Goal: Information Seeking & Learning: Learn about a topic

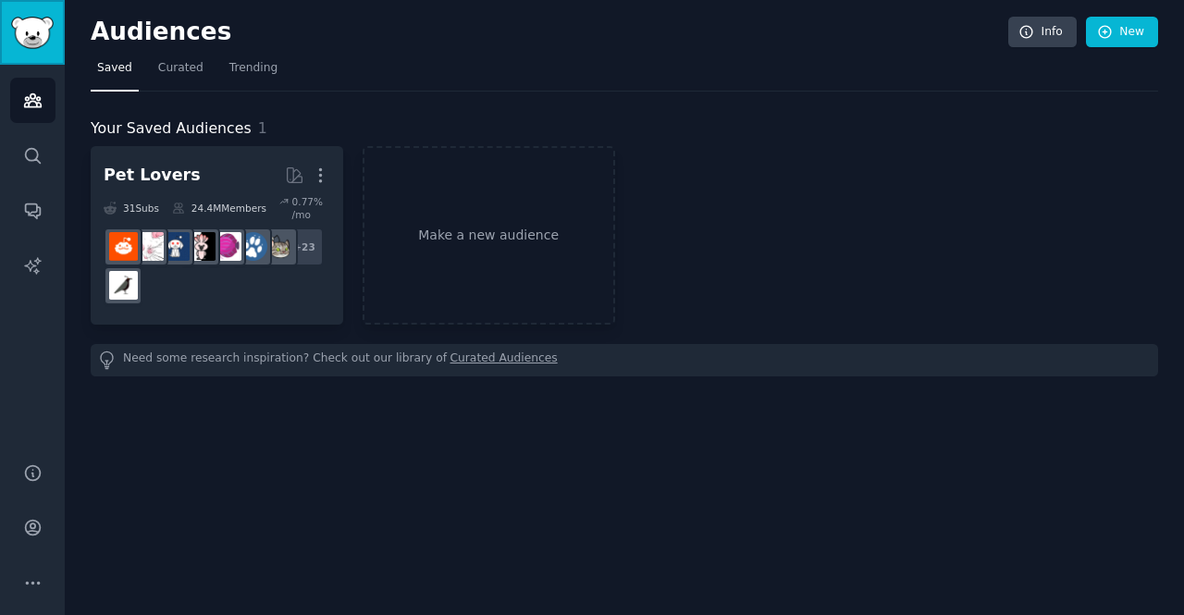
click at [37, 28] on img "Sidebar" at bounding box center [32, 33] width 43 height 32
click at [27, 43] on img "Sidebar" at bounding box center [32, 33] width 43 height 32
click at [6, 379] on div "Audiences Search Conversations AI Reports" at bounding box center [32, 253] width 65 height 376
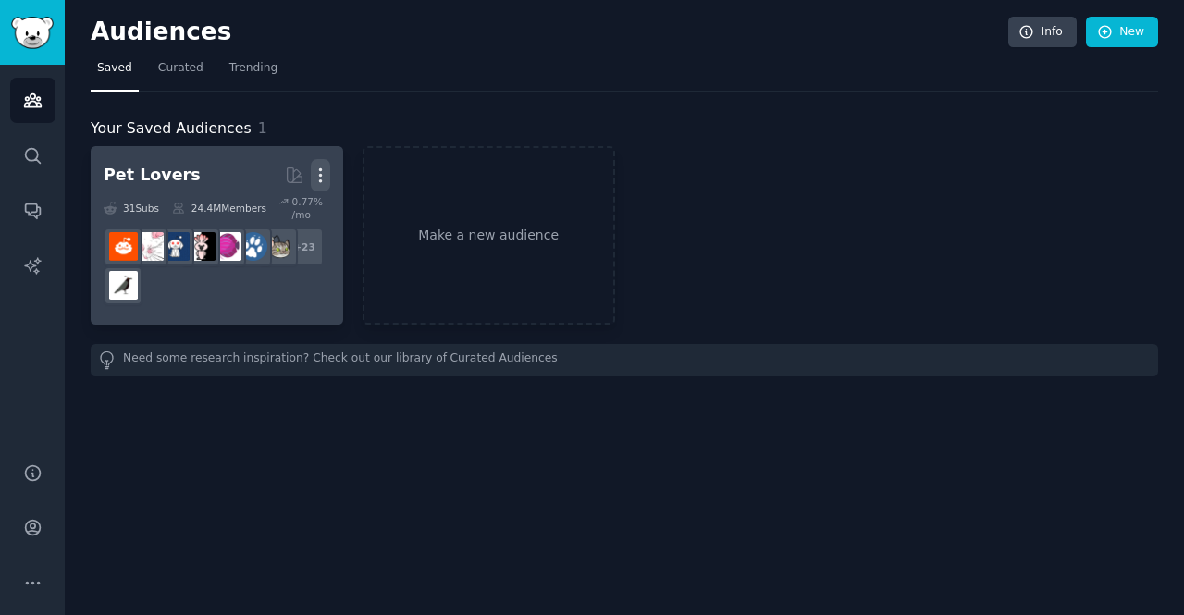
click at [321, 175] on icon "button" at bounding box center [320, 175] width 2 height 13
click at [279, 211] on p "Delete" at bounding box center [270, 213] width 43 height 19
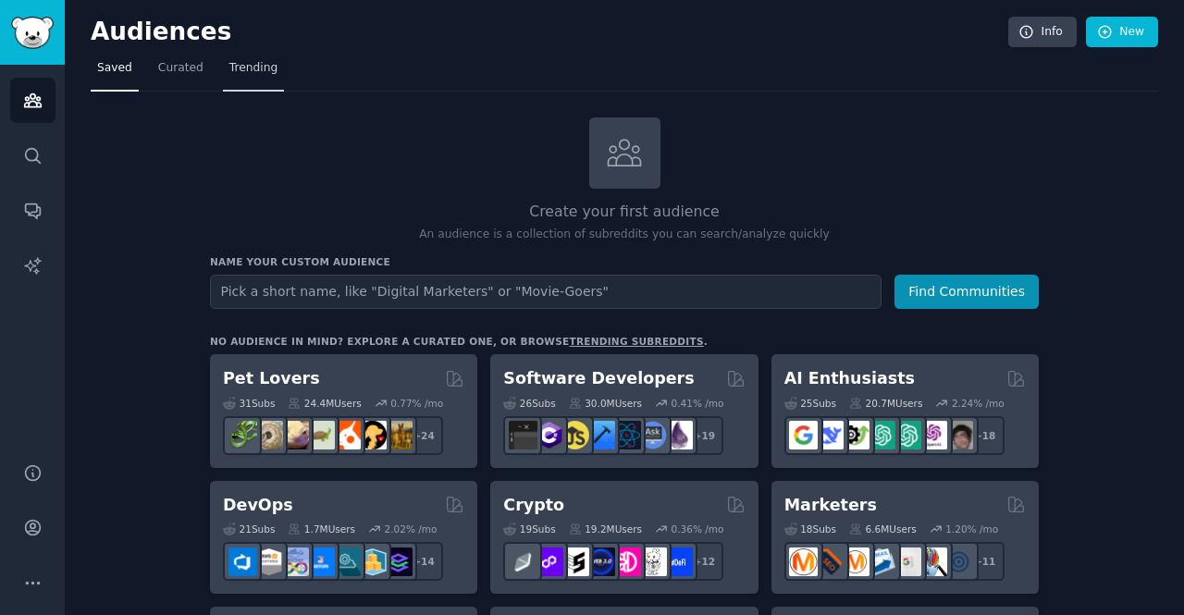
click at [270, 60] on link "Trending" at bounding box center [253, 73] width 61 height 38
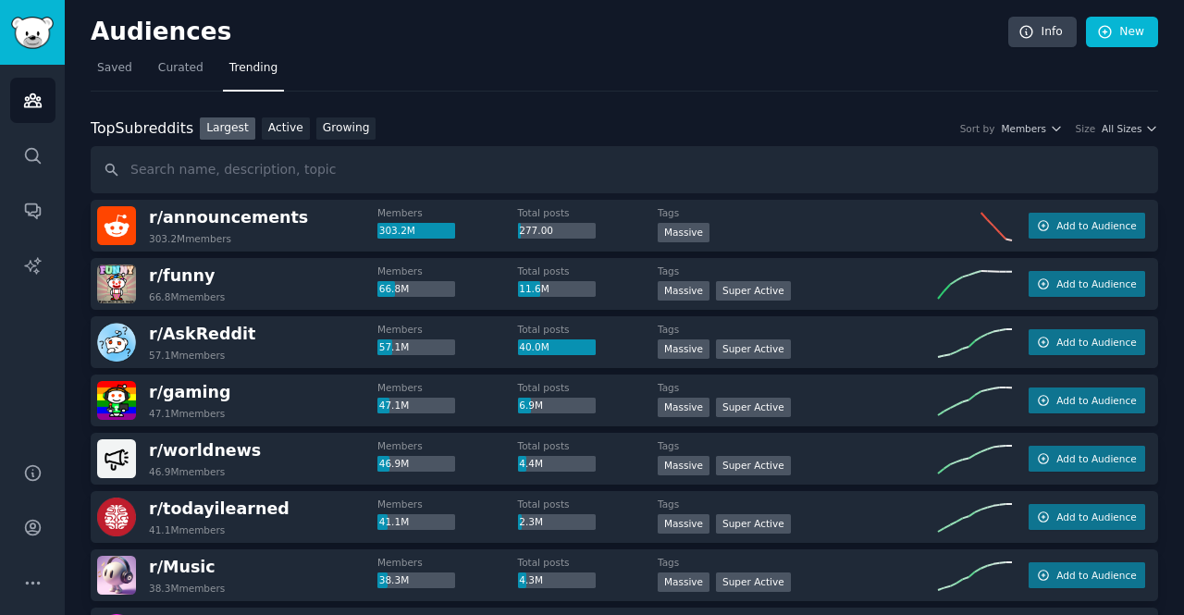
click at [23, 344] on div "Audiences Search Conversations AI Reports" at bounding box center [32, 253] width 65 height 376
click at [1146, 126] on icon "button" at bounding box center [1152, 128] width 13 height 13
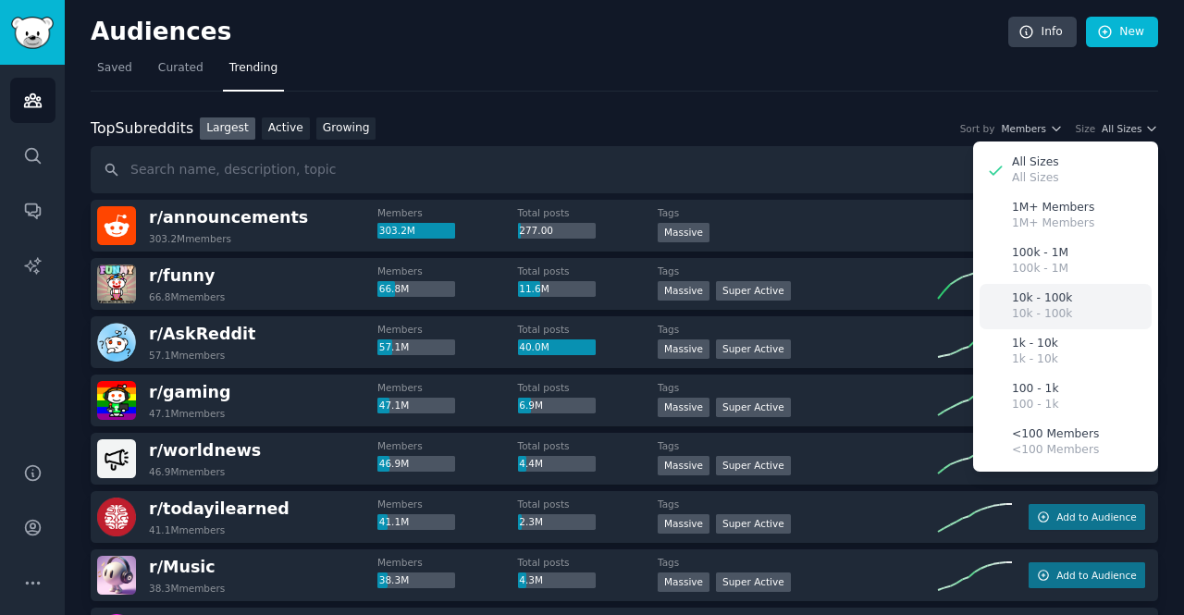
click at [1055, 310] on p "10k - 100k" at bounding box center [1042, 314] width 60 height 17
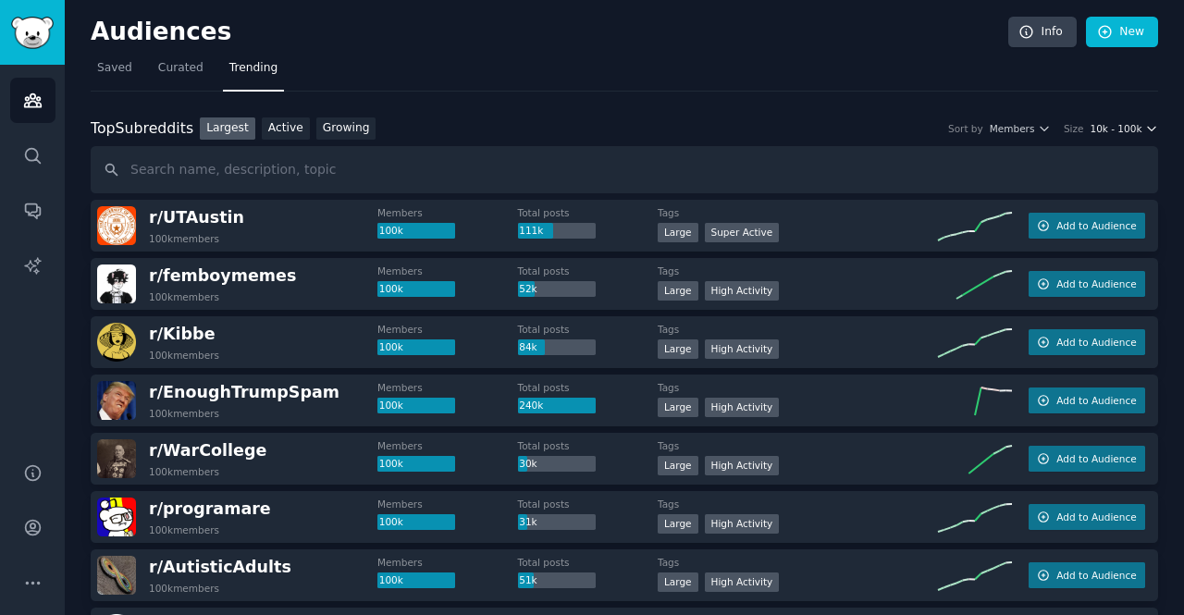
click at [1122, 127] on span "10k - 100k" at bounding box center [1116, 128] width 52 height 13
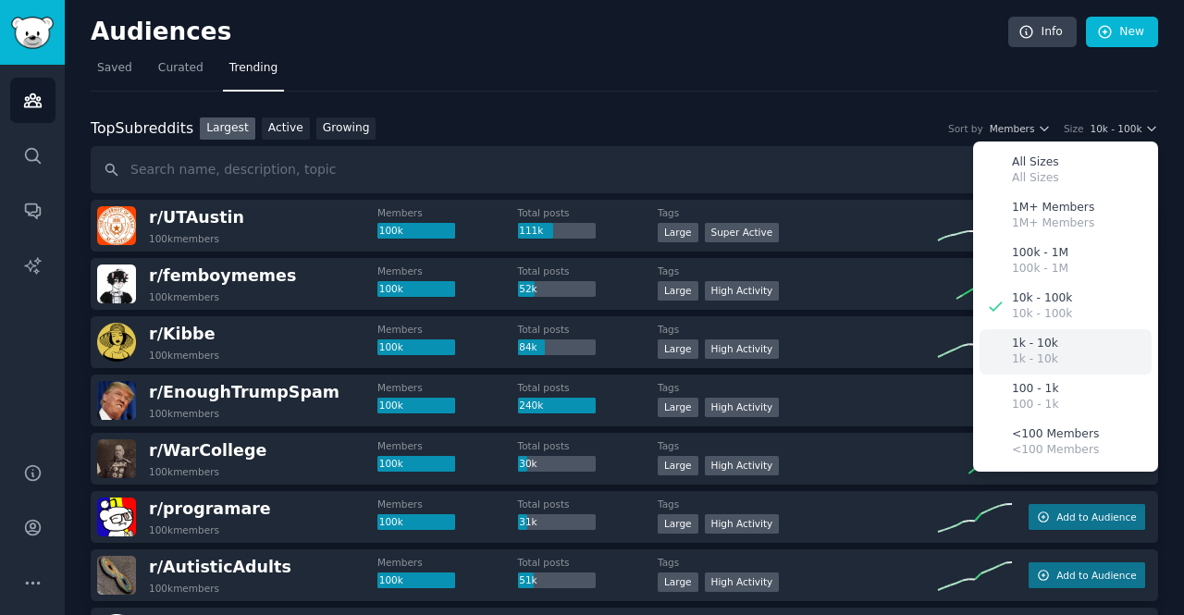
click at [1038, 347] on p "1k - 10k" at bounding box center [1035, 344] width 46 height 17
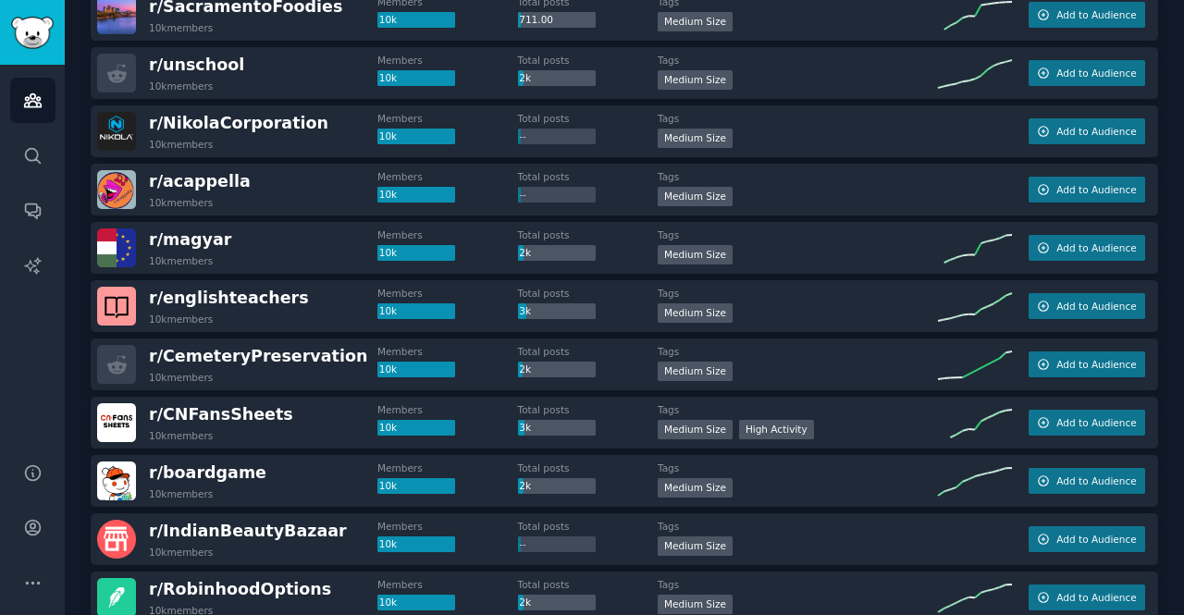
scroll to position [2020, 0]
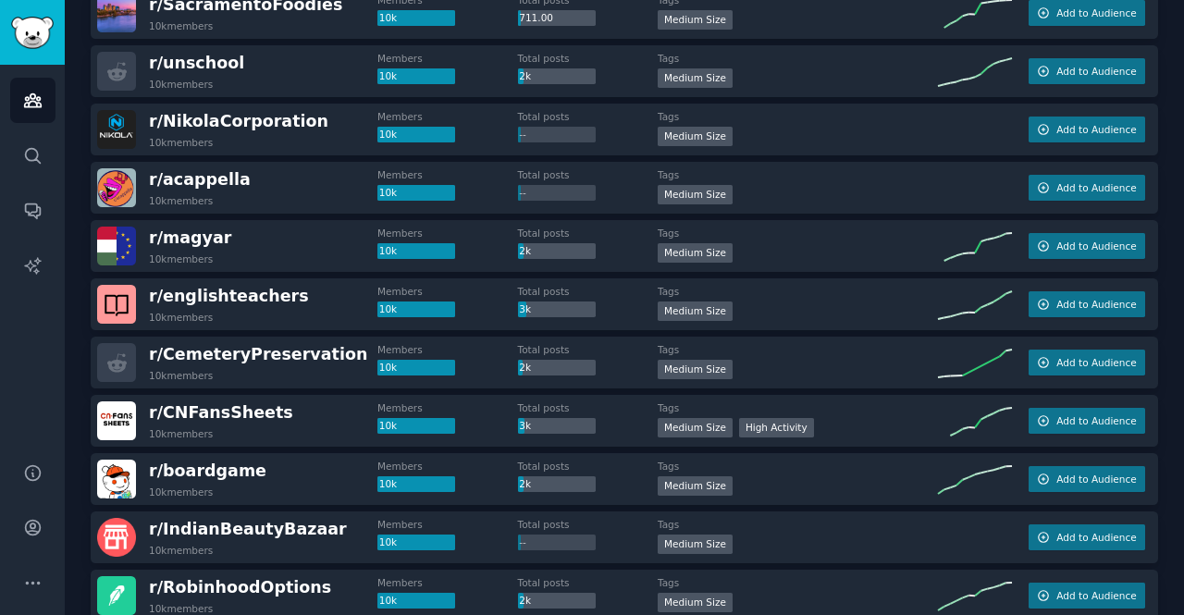
click at [615, 190] on div "Total posts --" at bounding box center [588, 184] width 141 height 32
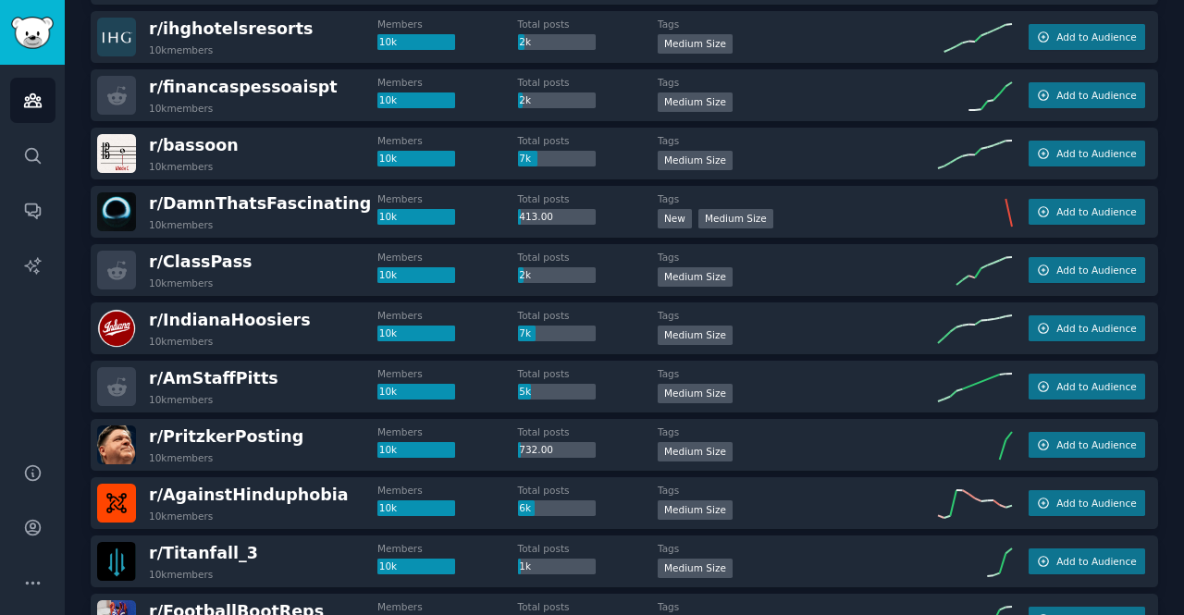
scroll to position [0, 0]
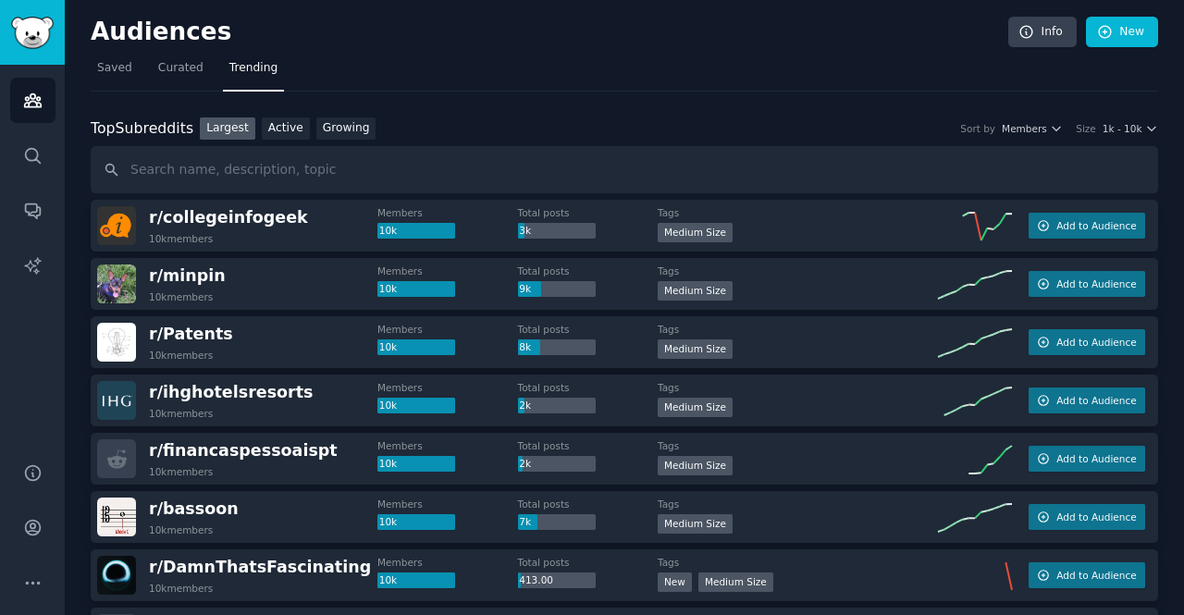
click at [8, 420] on div "Audiences Search Conversations AI Reports" at bounding box center [32, 253] width 65 height 376
click at [1135, 129] on span "1k - 10k" at bounding box center [1123, 128] width 40 height 13
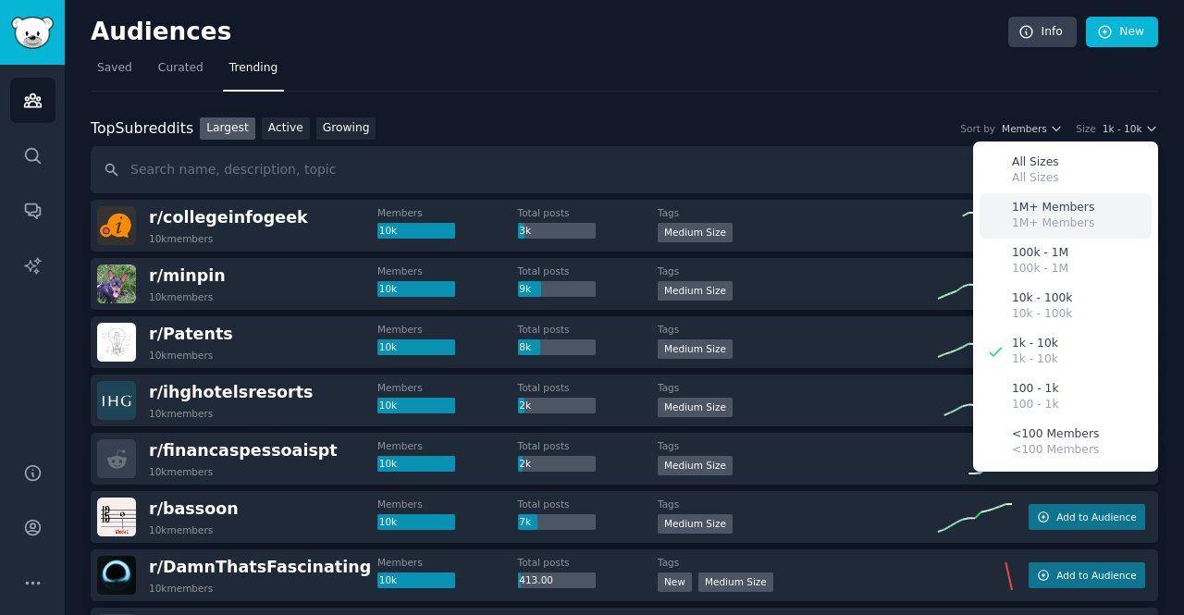
click at [1042, 225] on p "1M+ Members" at bounding box center [1053, 224] width 82 height 17
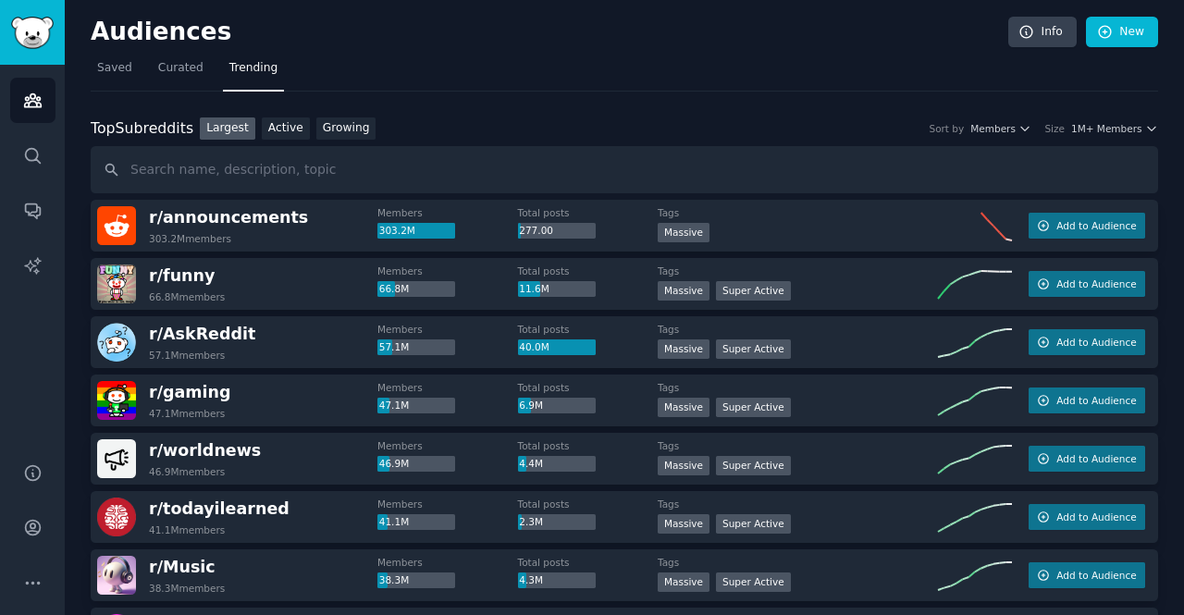
click at [1109, 128] on span "1M+ Members" at bounding box center [1107, 128] width 71 height 13
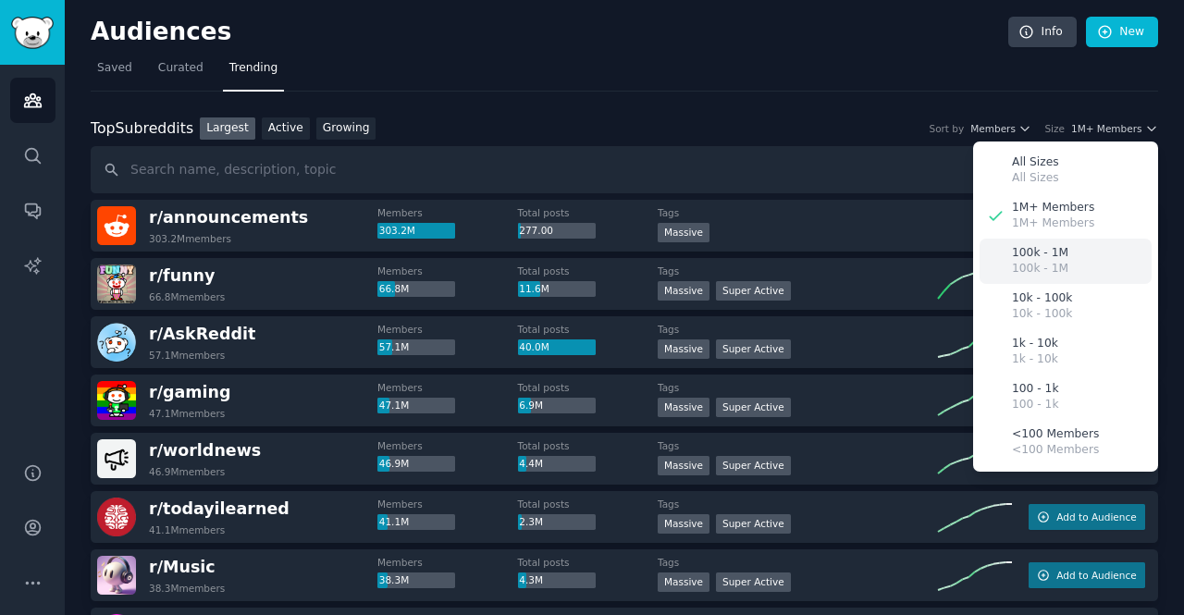
click at [1026, 268] on p "100k - 1M" at bounding box center [1040, 269] width 56 height 17
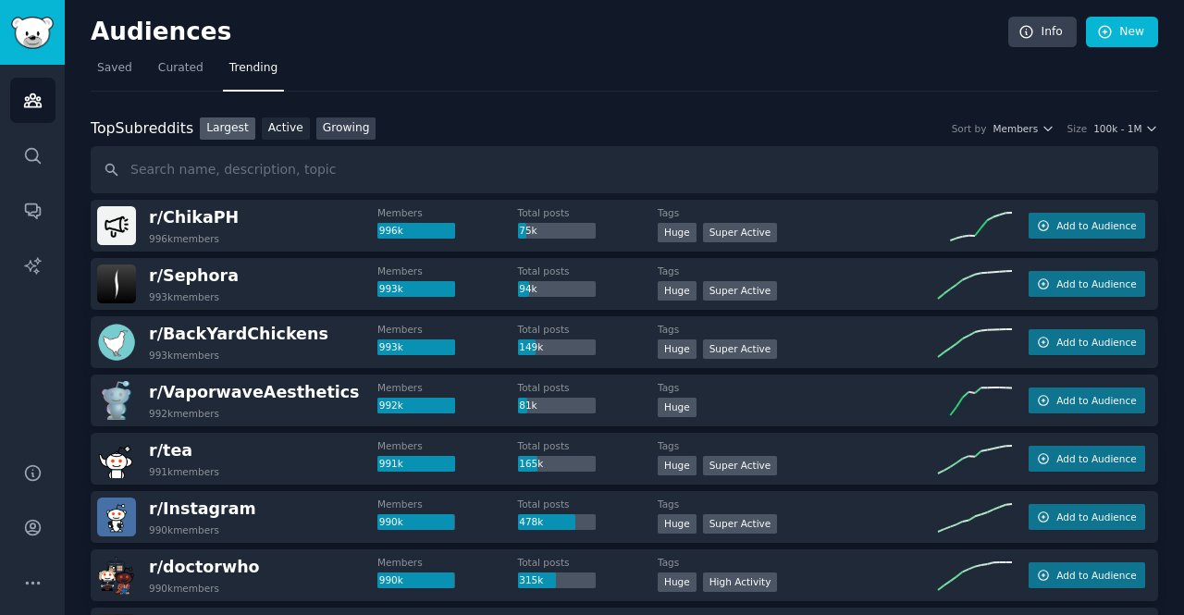
click at [323, 125] on link "Growing" at bounding box center [346, 129] width 60 height 23
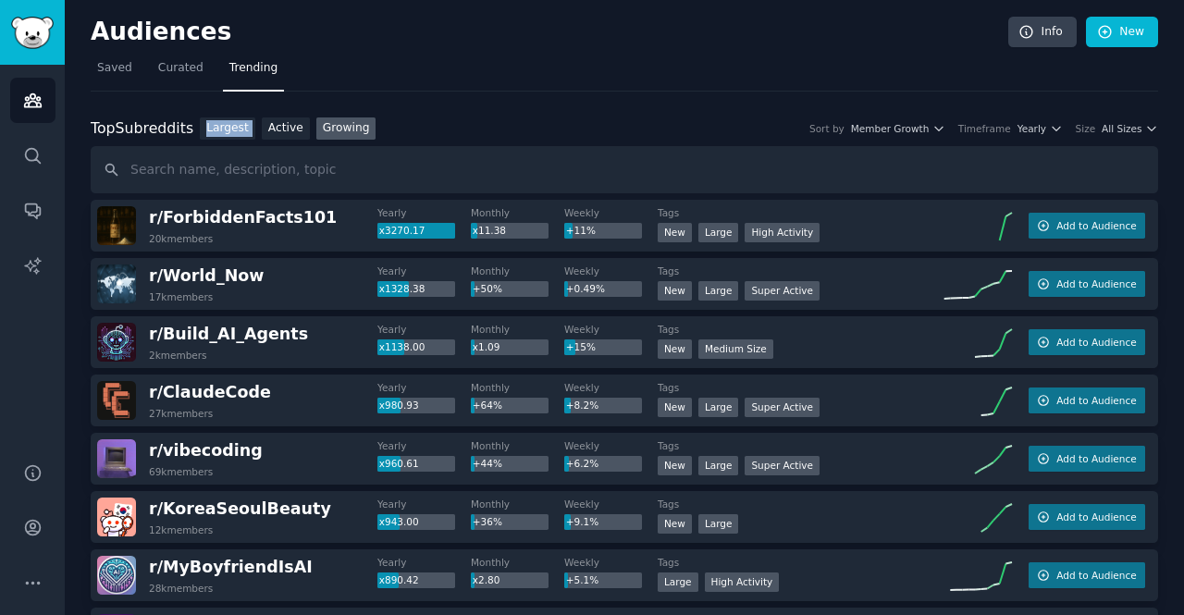
drag, startPoint x: 253, startPoint y: 138, endPoint x: 543, endPoint y: 159, distance: 291.3
click at [328, 149] on div "Top Subreddits Top Subreddits Largest Active Growing Sort by Member Growth Time…" at bounding box center [625, 156] width 1068 height 77
drag, startPoint x: 543, startPoint y: 159, endPoint x: 361, endPoint y: 82, distance: 197.8
click at [184, 70] on span "Curated" at bounding box center [180, 68] width 45 height 17
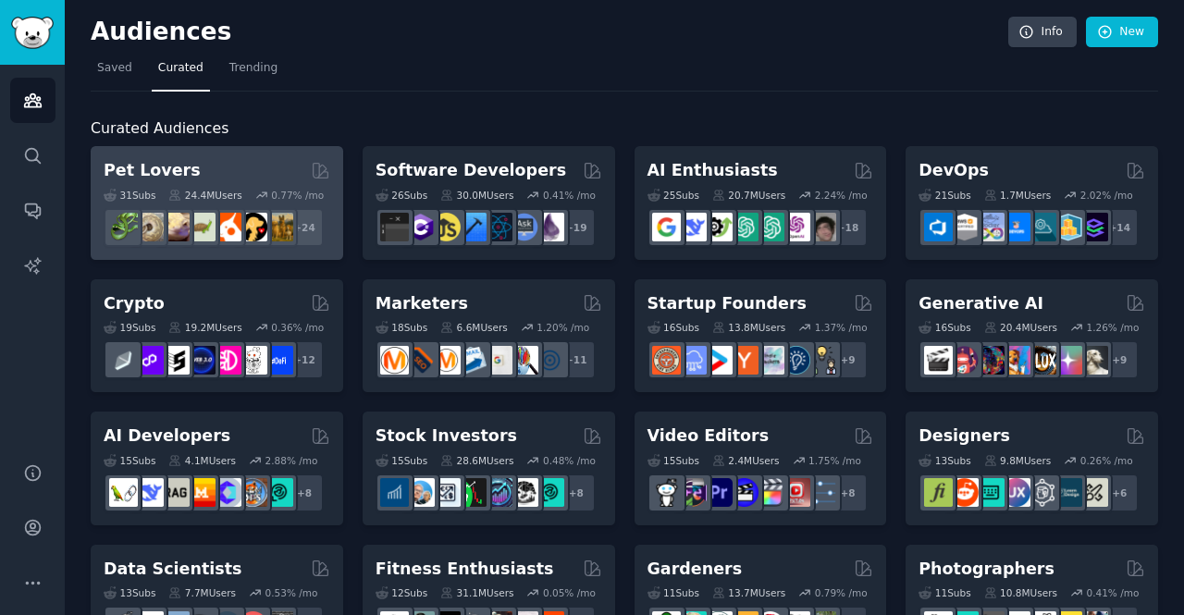
click at [232, 174] on div "Pet Lovers" at bounding box center [217, 170] width 227 height 23
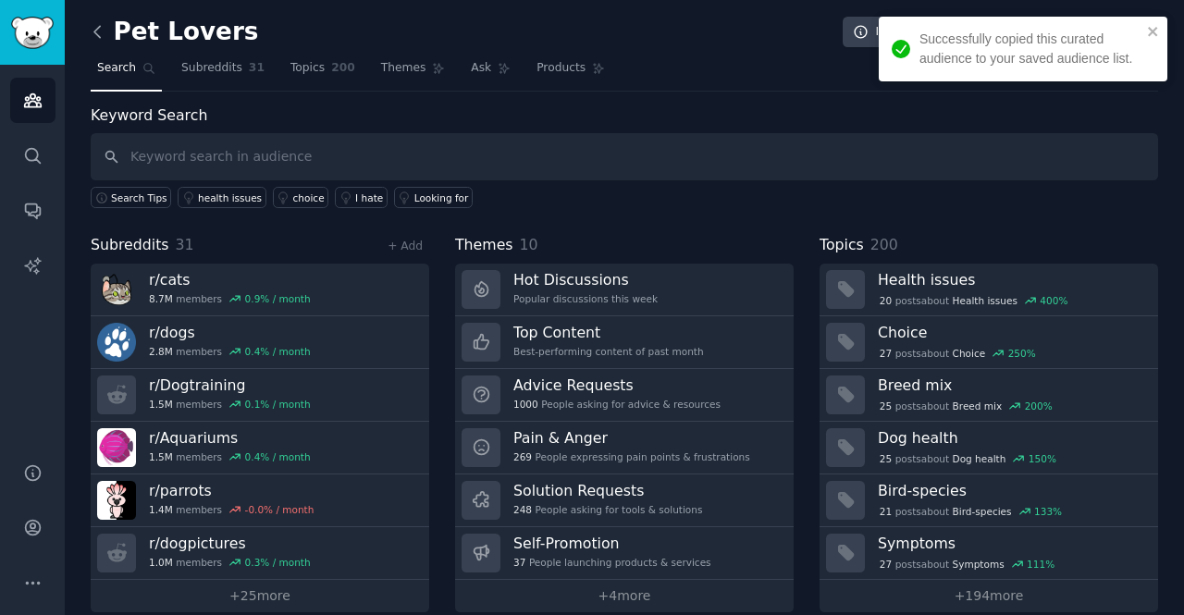
click at [102, 33] on icon at bounding box center [97, 31] width 19 height 19
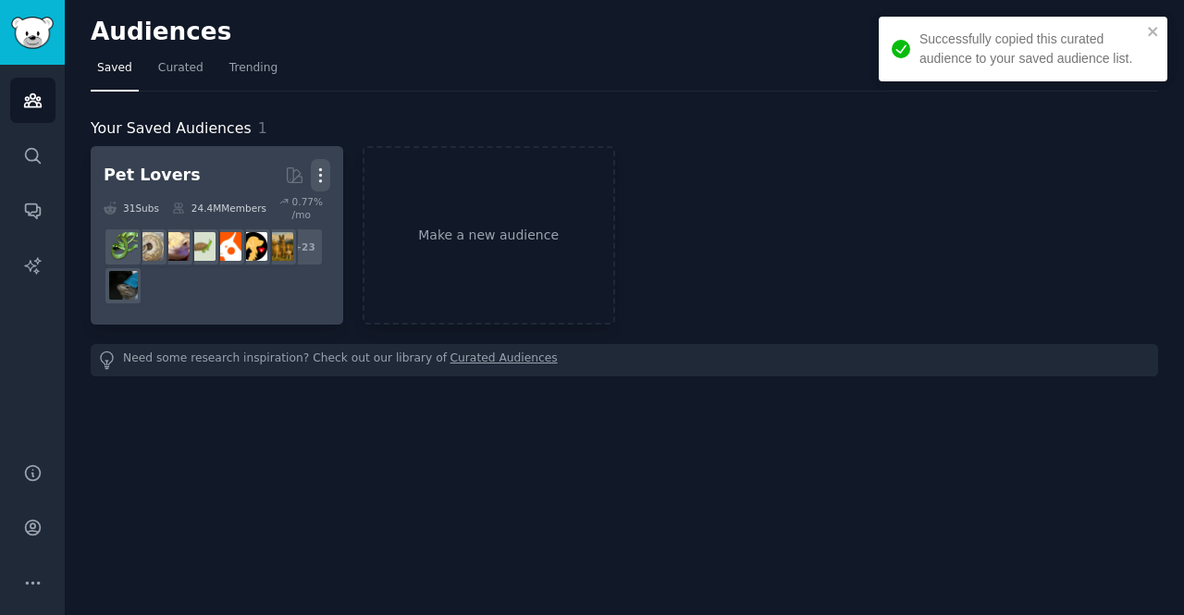
click at [321, 178] on icon "button" at bounding box center [320, 175] width 19 height 19
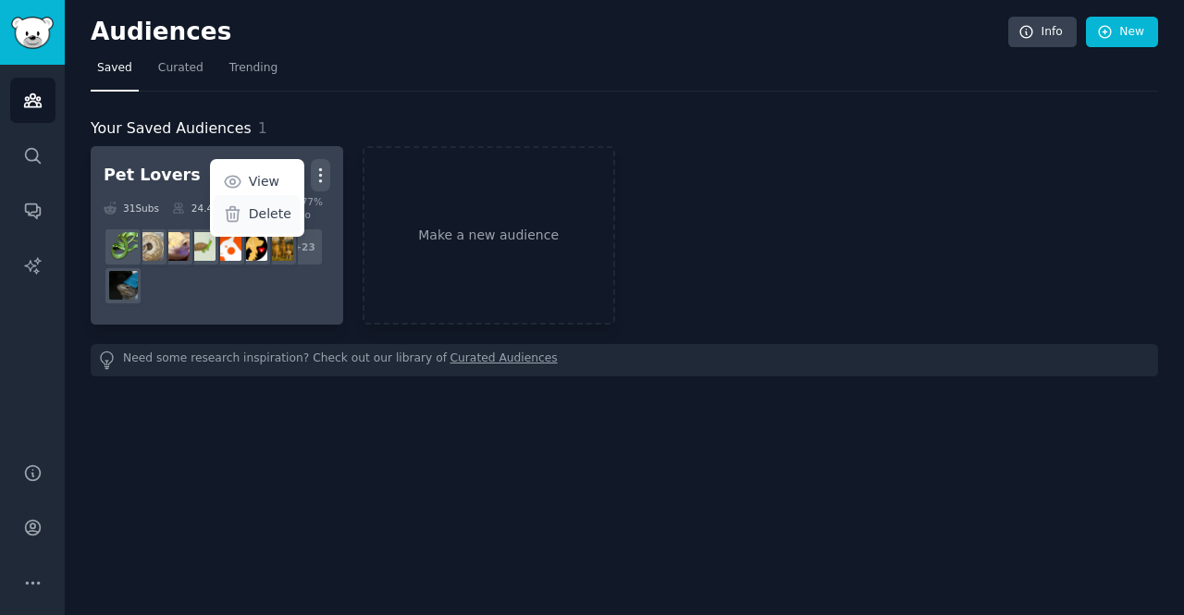
click at [273, 217] on p "Delete" at bounding box center [270, 213] width 43 height 19
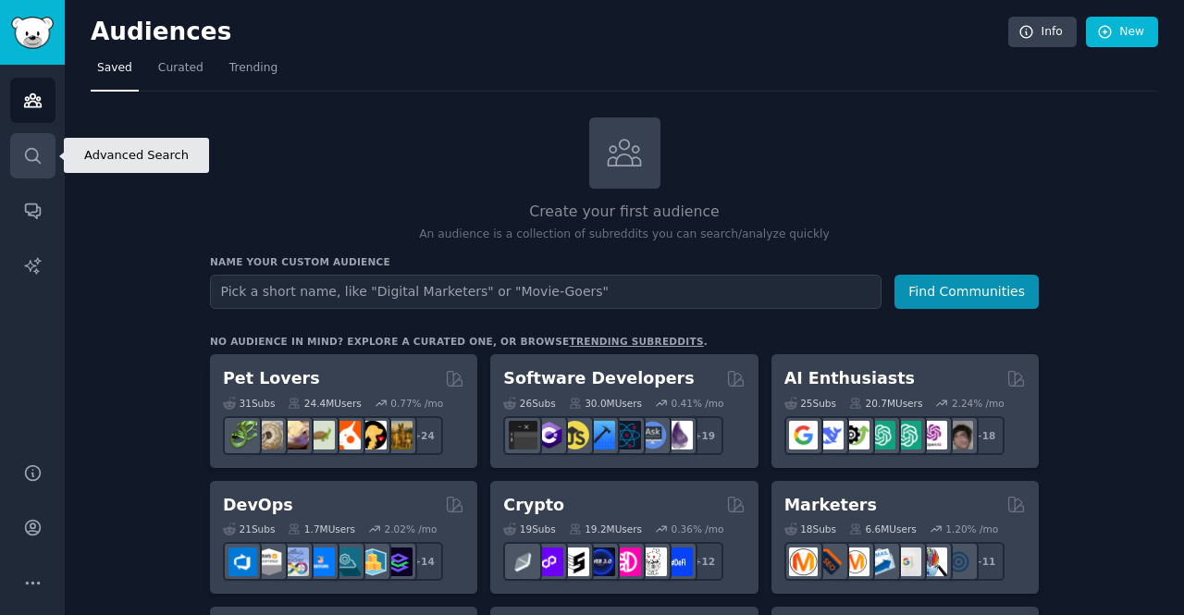
click at [29, 158] on icon "Sidebar" at bounding box center [32, 155] width 19 height 19
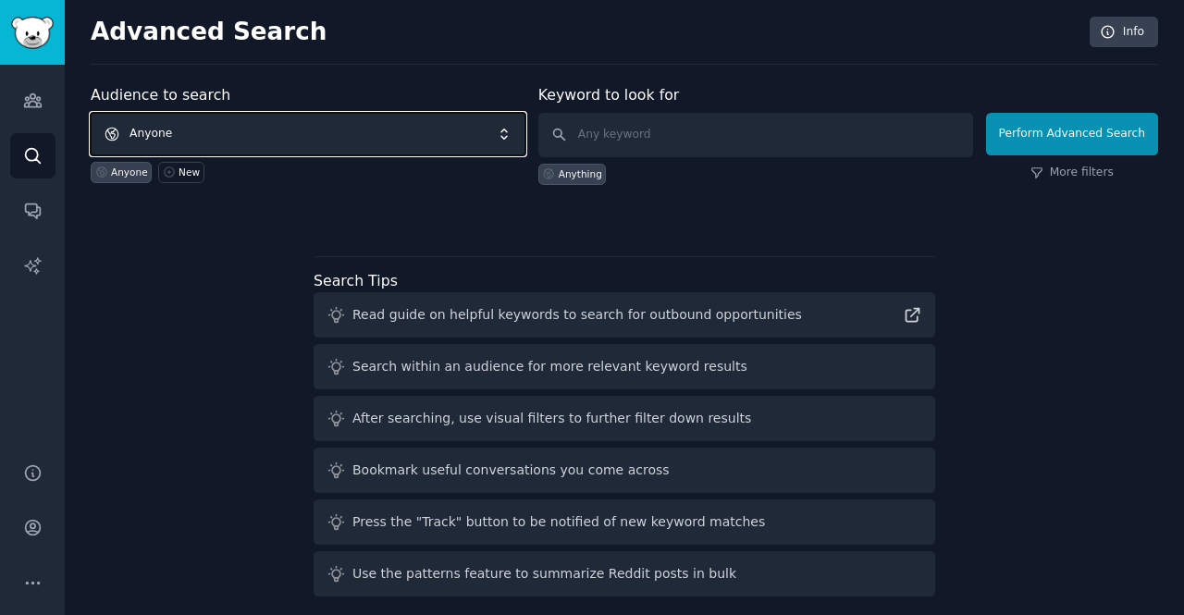
click at [275, 118] on span "Anyone" at bounding box center [308, 134] width 435 height 43
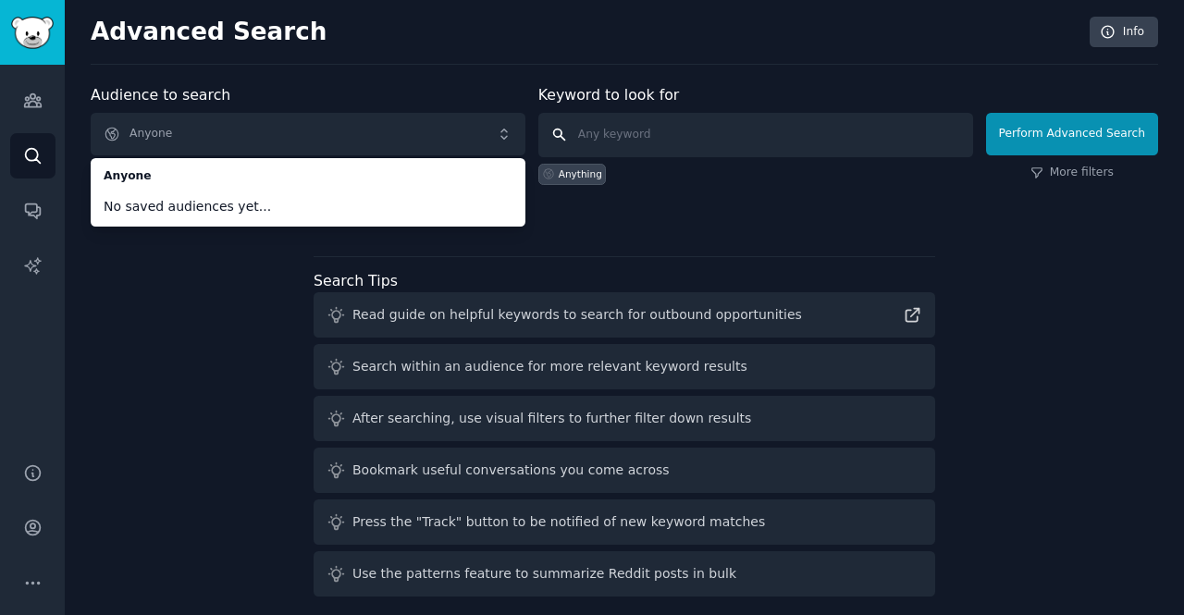
click at [663, 144] on input "text" at bounding box center [756, 135] width 435 height 44
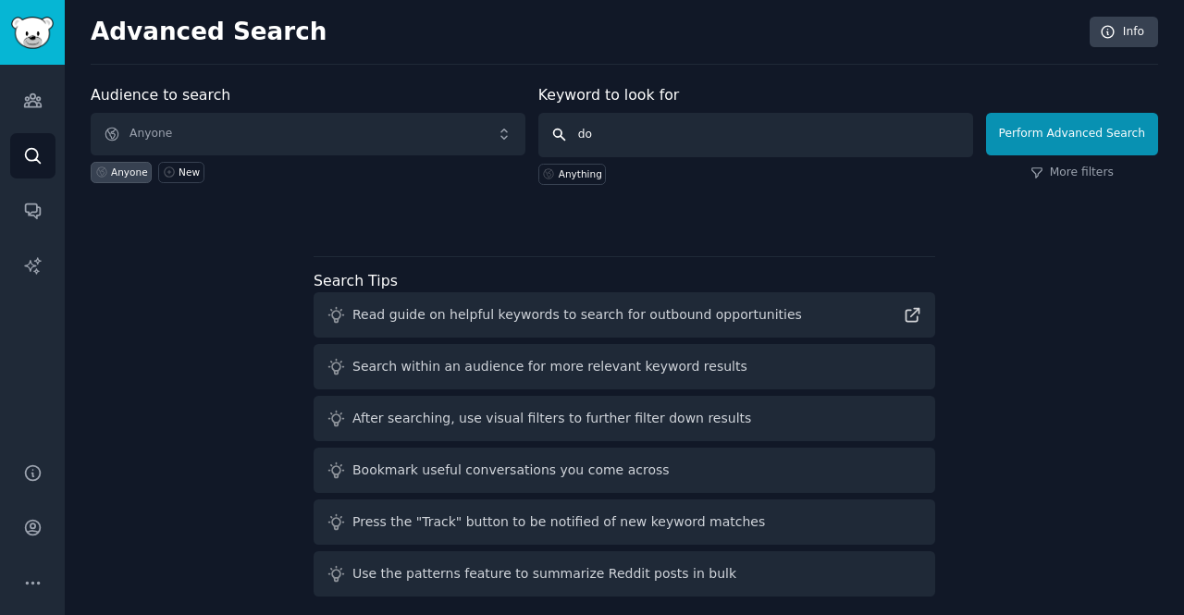
type input "dog"
click button "Perform Advanced Search" at bounding box center [1072, 134] width 172 height 43
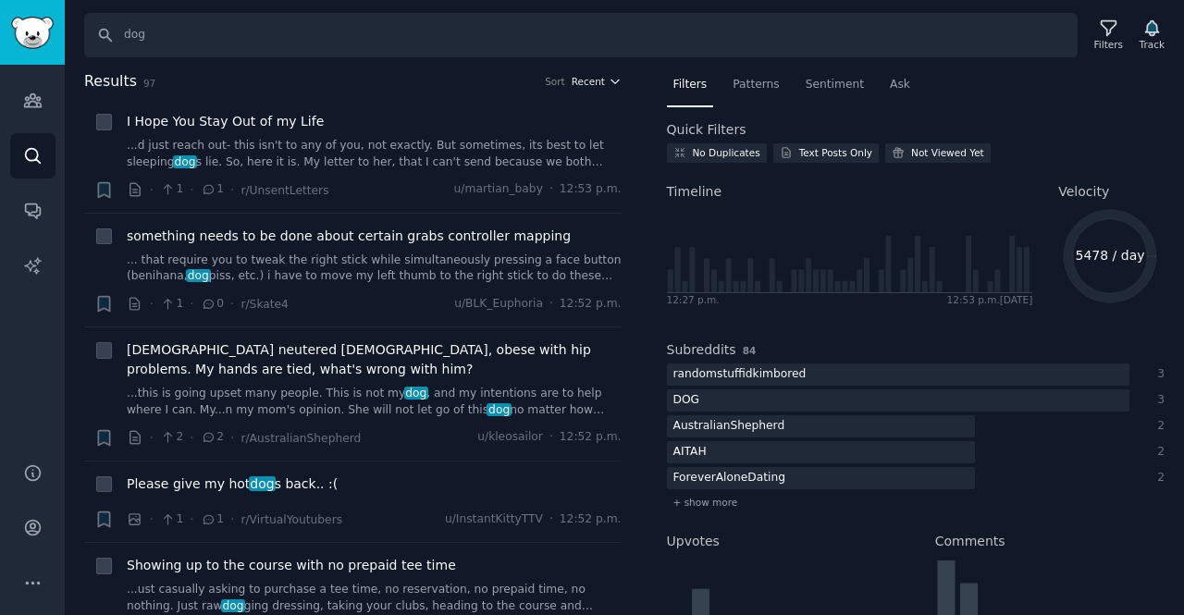
click at [609, 82] on icon "button" at bounding box center [615, 81] width 13 height 13
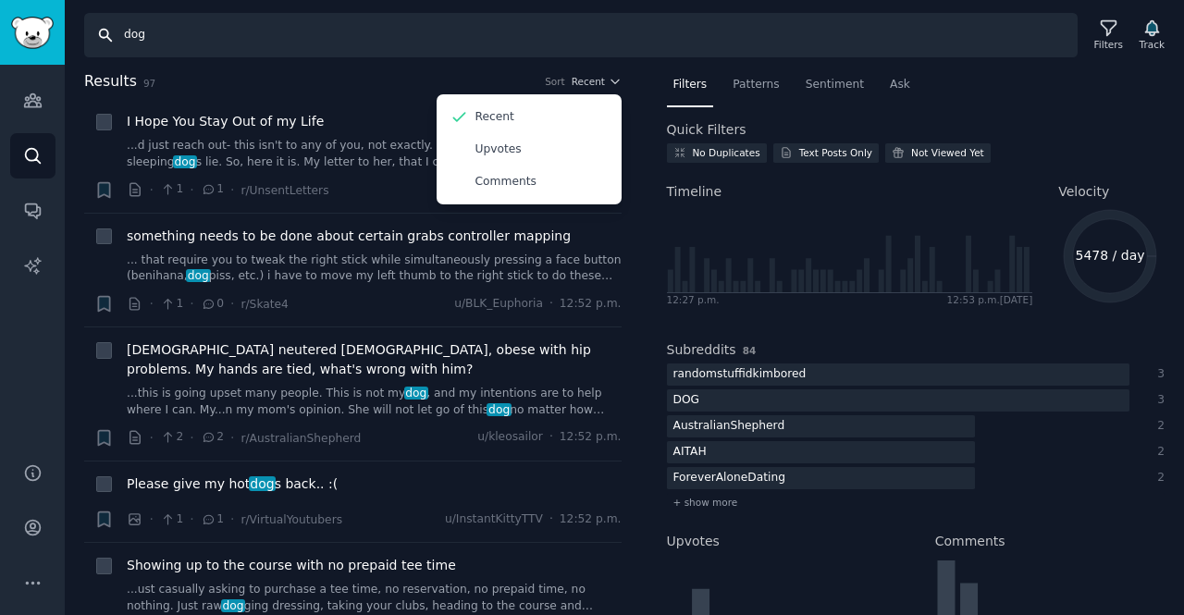
click at [241, 35] on input "dog" at bounding box center [581, 35] width 994 height 44
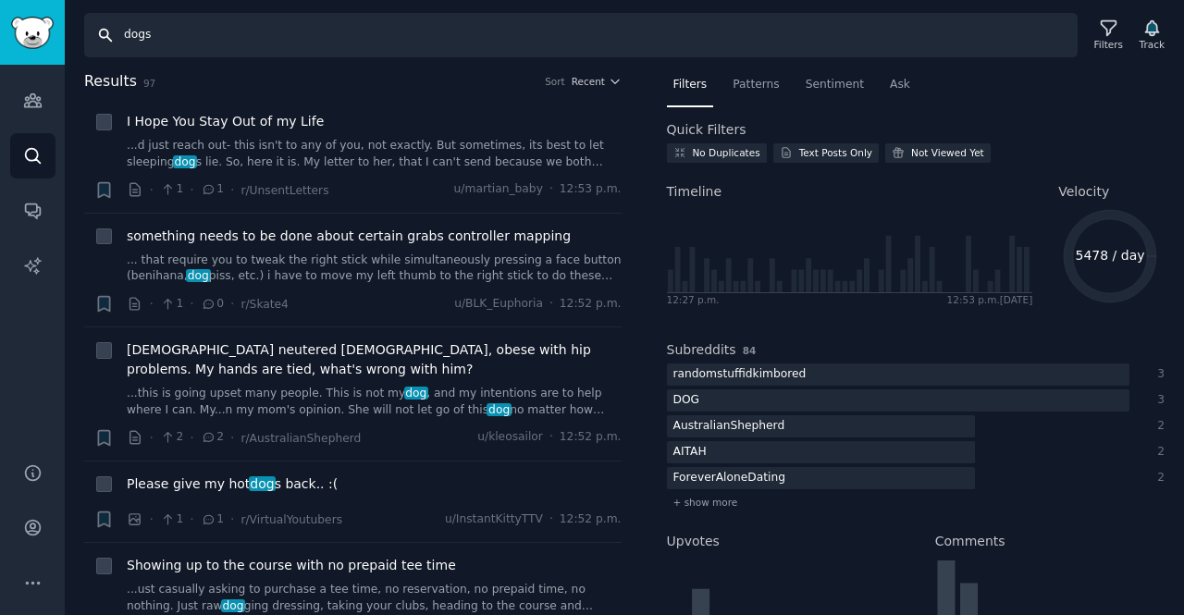
type input "dogs"
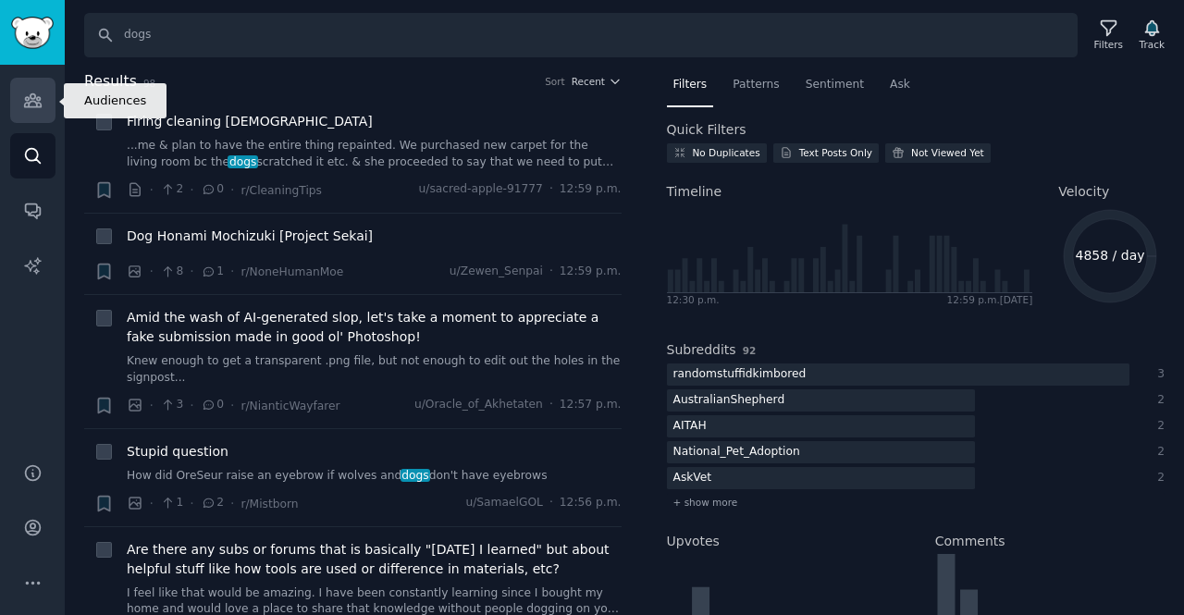
click at [27, 102] on icon "Sidebar" at bounding box center [32, 100] width 19 height 19
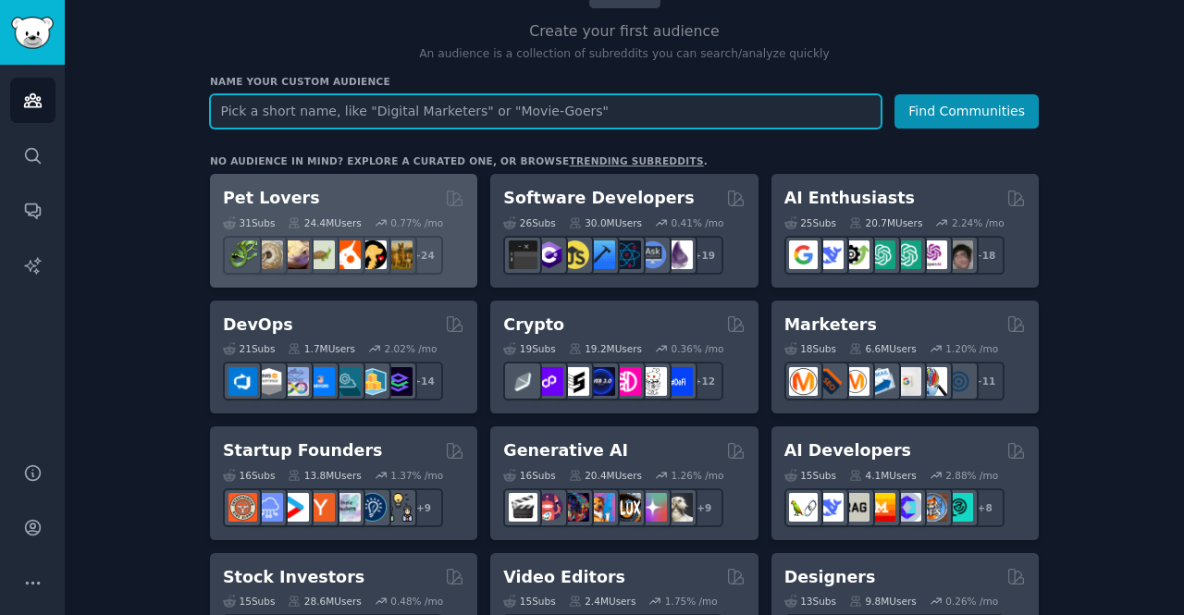
scroll to position [209, 0]
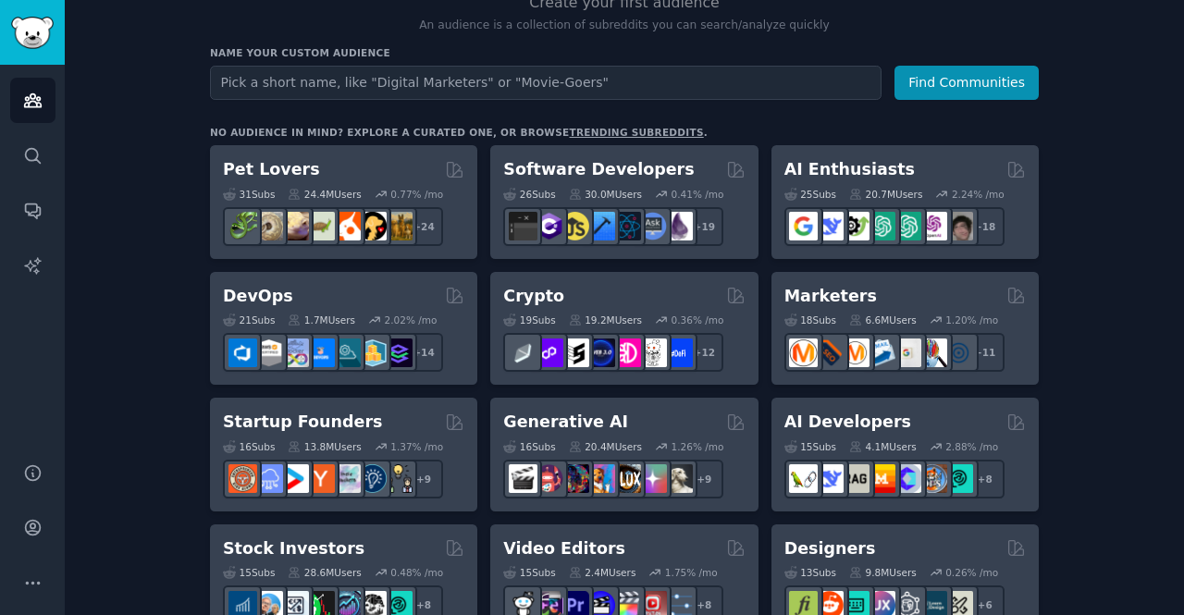
click at [7, 333] on div "Audiences Search Conversations AI Reports" at bounding box center [32, 253] width 65 height 376
click at [4, 364] on div "Audiences Search Conversations AI Reports" at bounding box center [32, 253] width 65 height 376
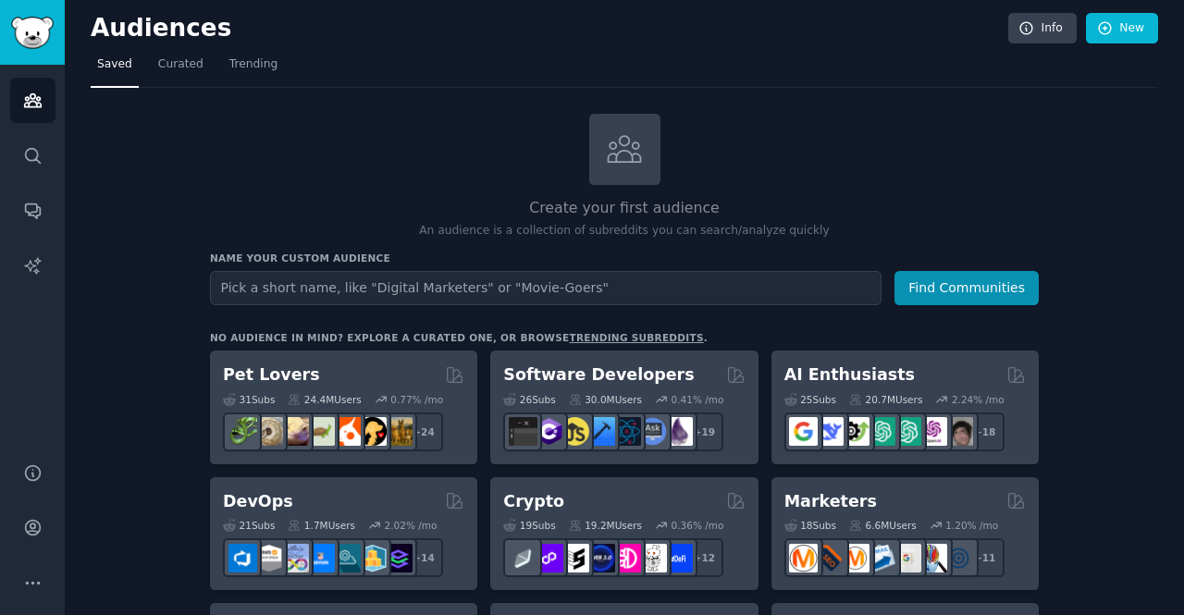
scroll to position [0, 0]
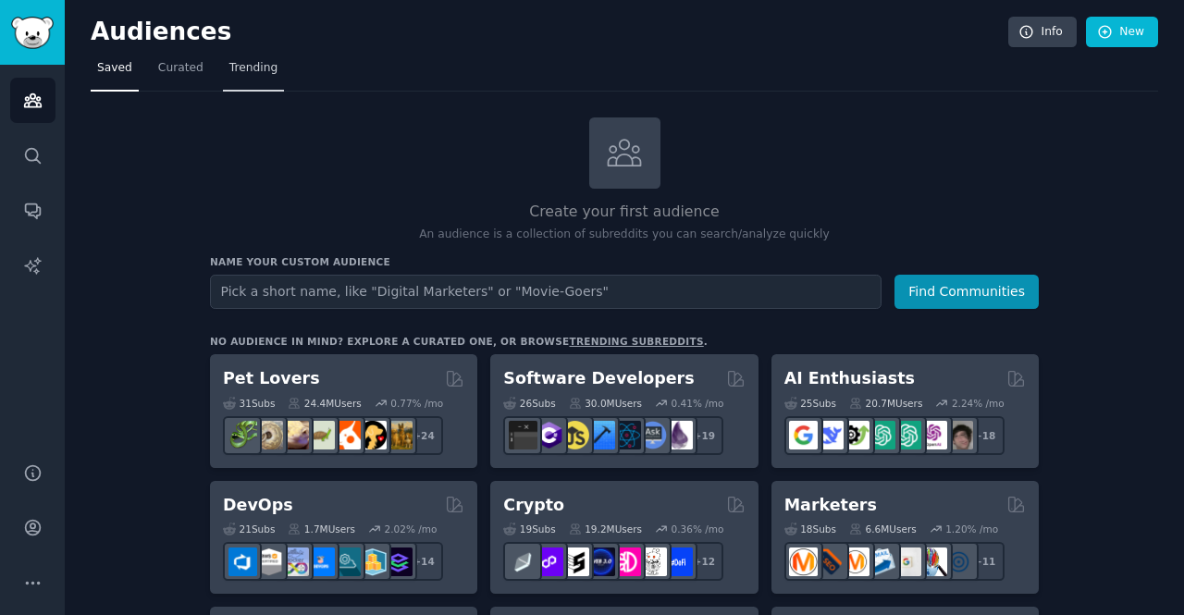
click at [243, 79] on link "Trending" at bounding box center [253, 73] width 61 height 38
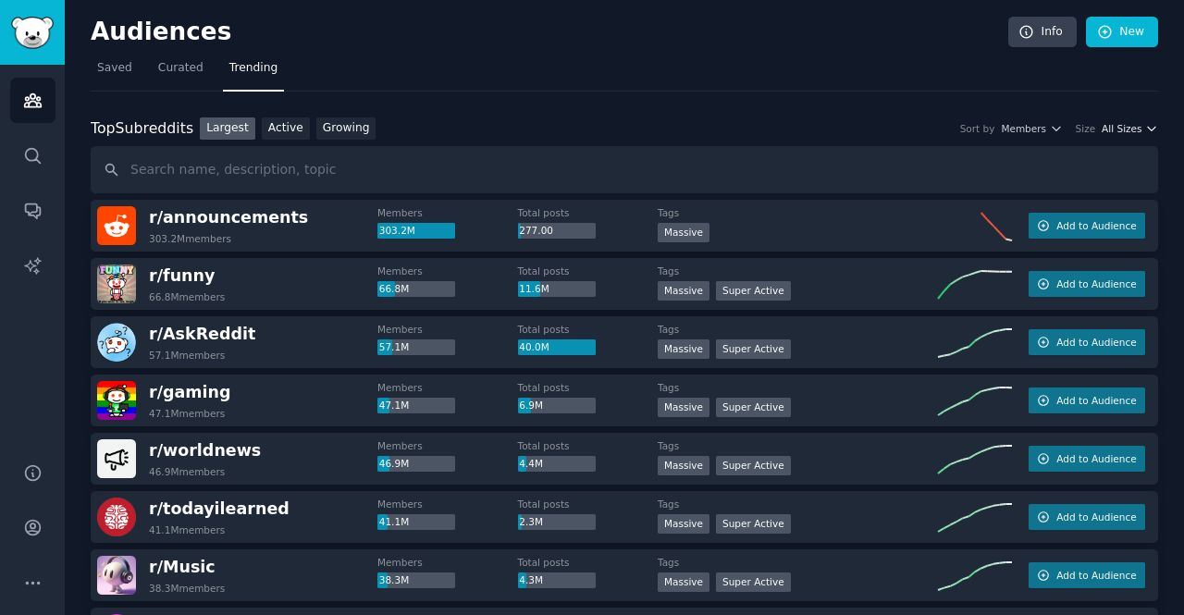
click at [1122, 132] on span "All Sizes" at bounding box center [1122, 128] width 40 height 13
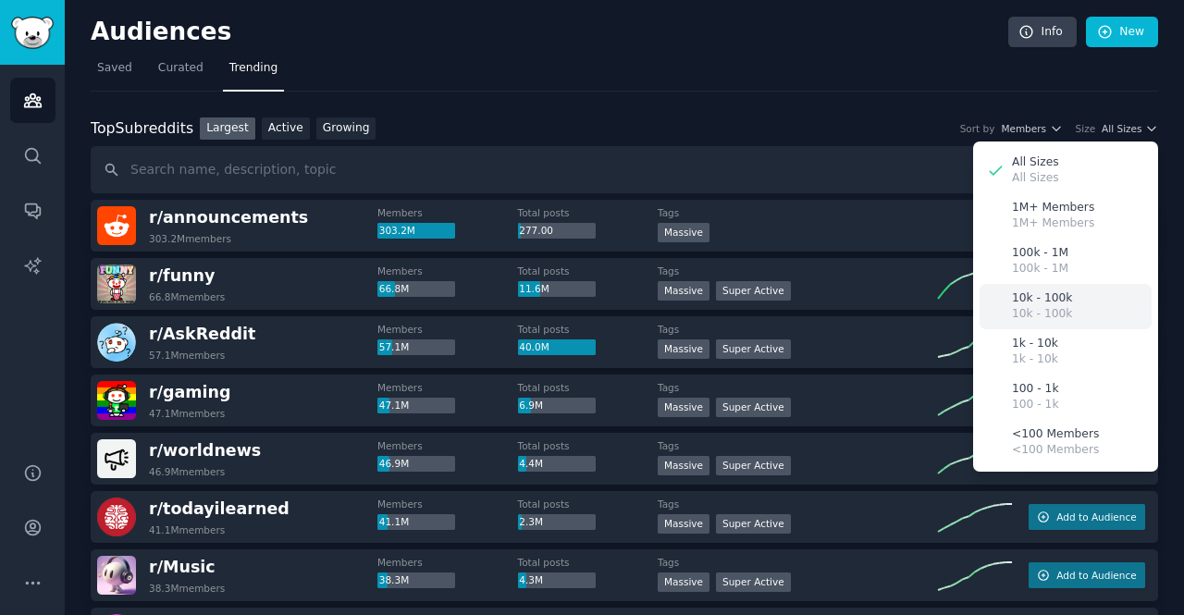
click at [1046, 303] on p "10k - 100k" at bounding box center [1042, 299] width 60 height 17
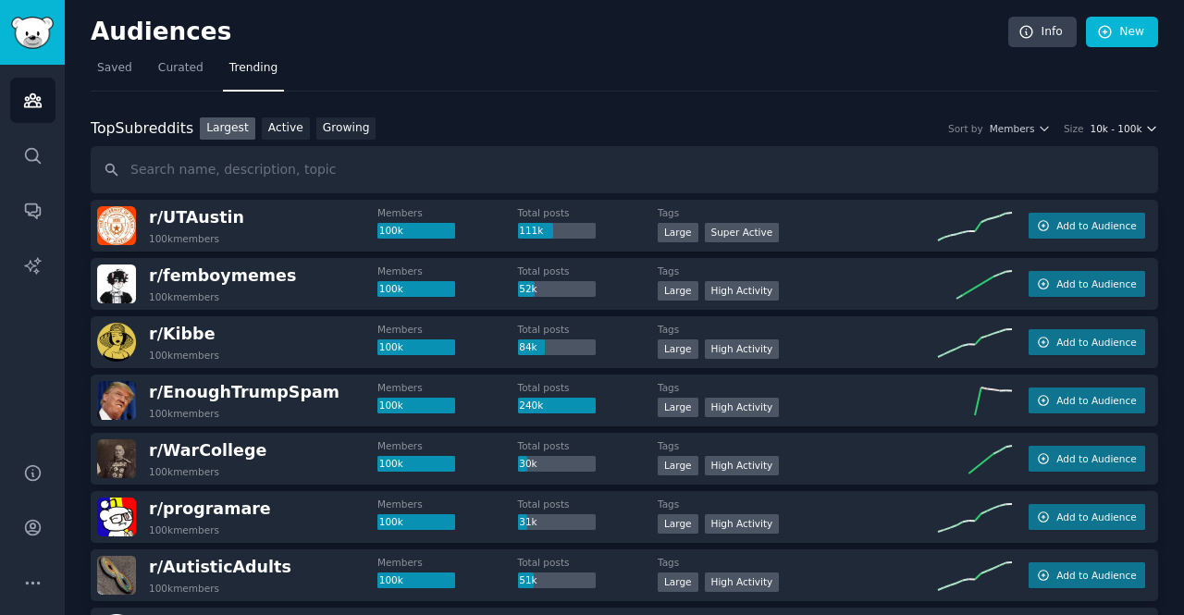
click at [1125, 130] on span "10k - 100k" at bounding box center [1116, 128] width 52 height 13
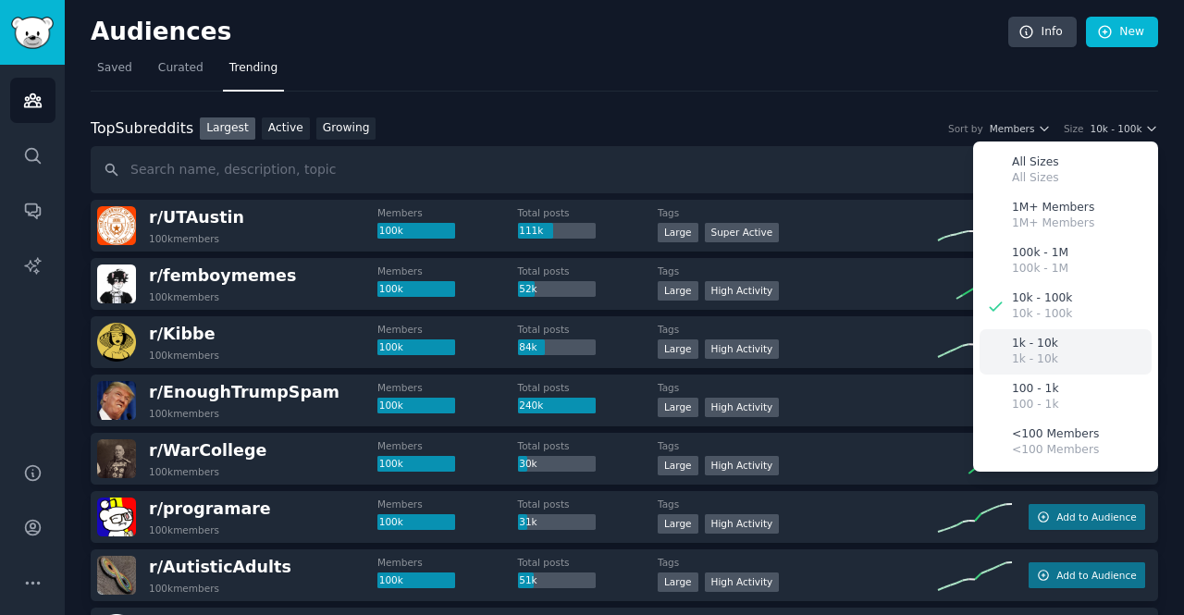
click at [1047, 346] on div "1k - 10k 1k - 10k" at bounding box center [1066, 351] width 172 height 45
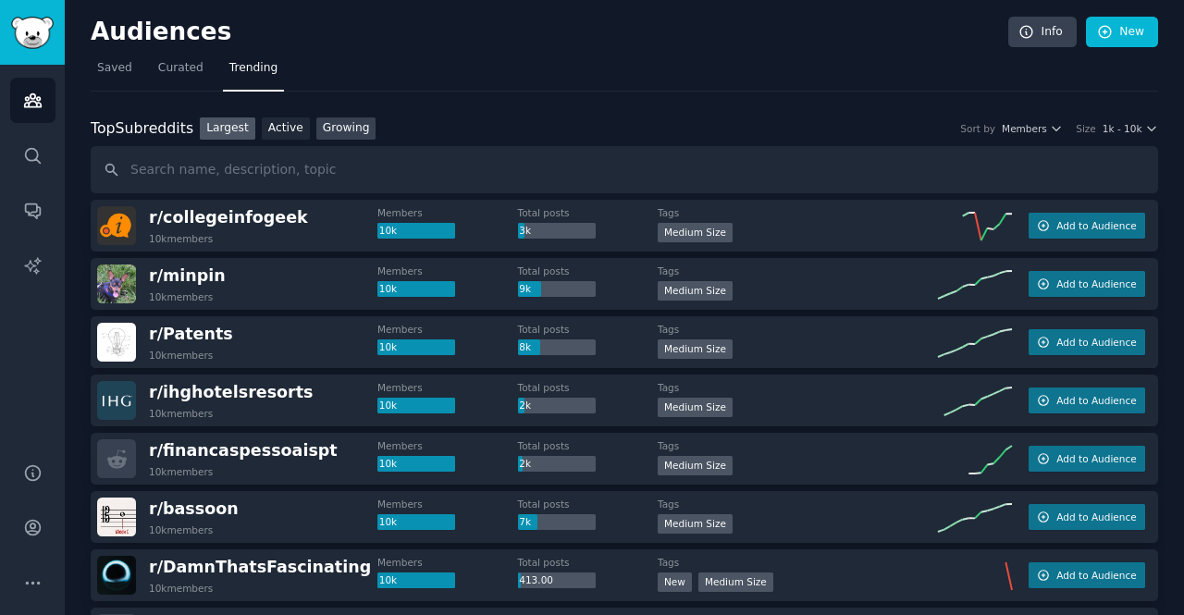
click at [330, 125] on link "Growing" at bounding box center [346, 129] width 60 height 23
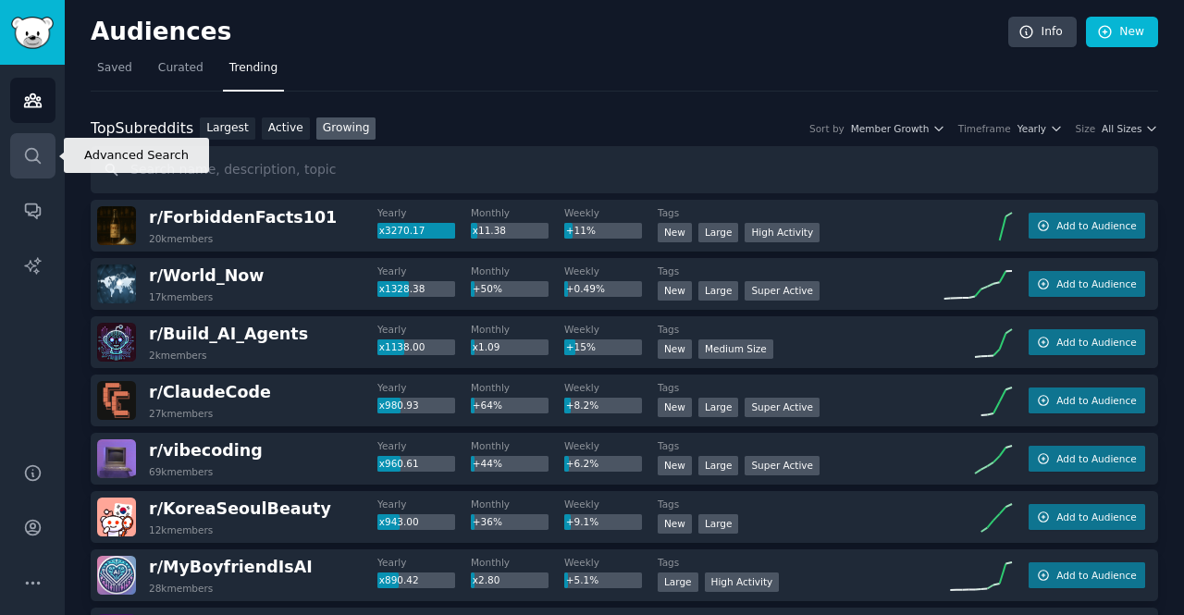
click at [30, 160] on icon "Sidebar" at bounding box center [32, 155] width 15 height 15
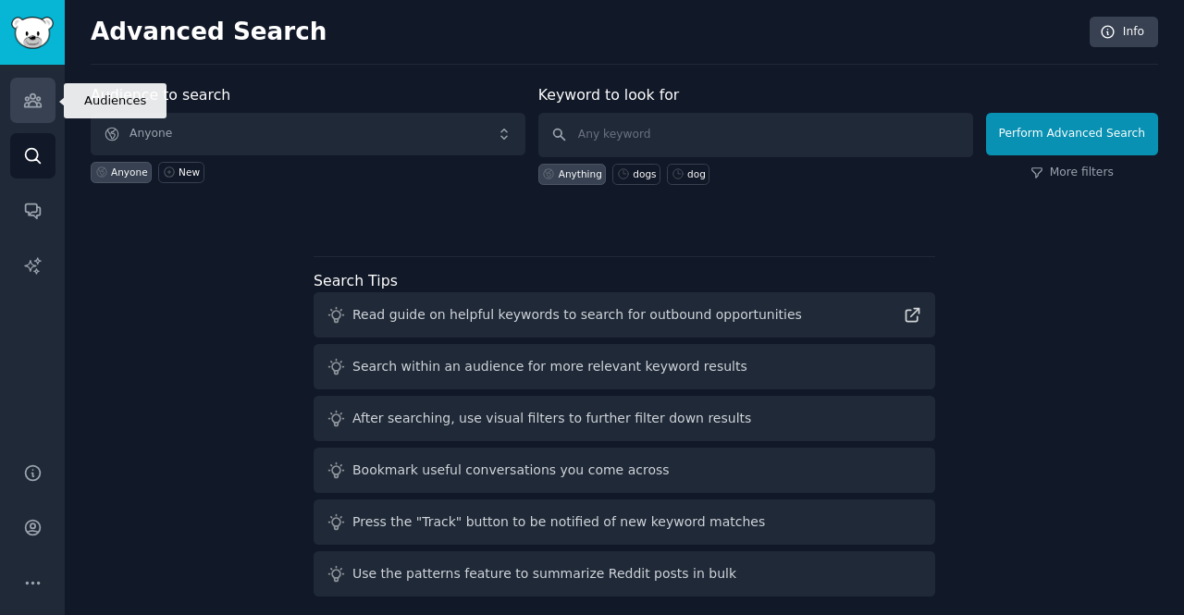
click at [34, 99] on icon "Sidebar" at bounding box center [32, 100] width 19 height 19
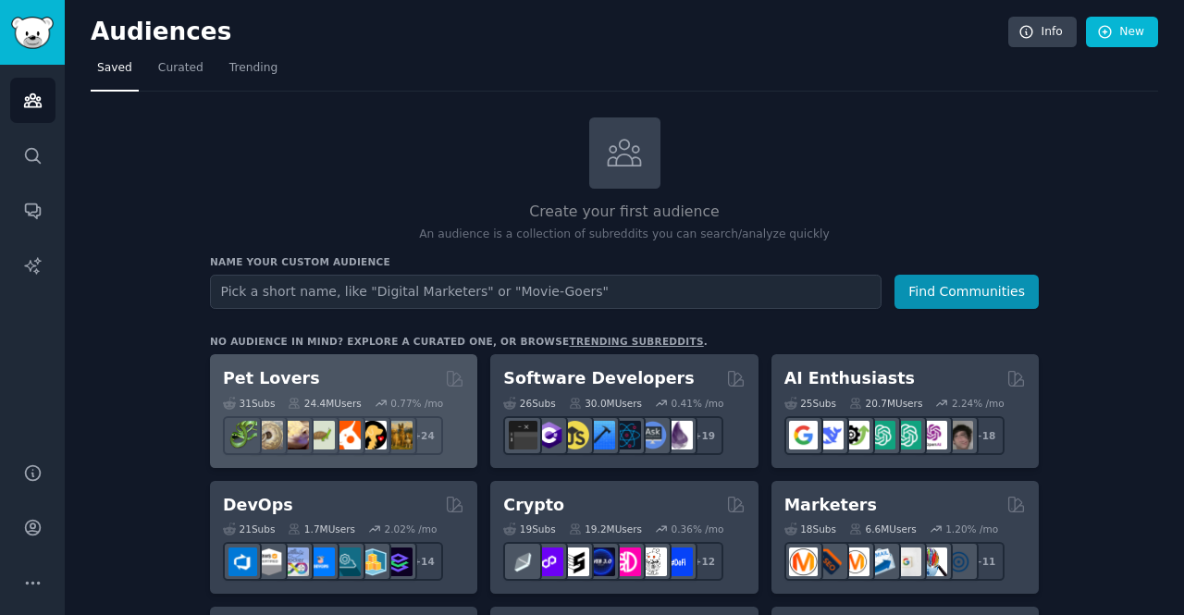
click at [347, 382] on div "Pet Lovers" at bounding box center [344, 378] width 242 height 23
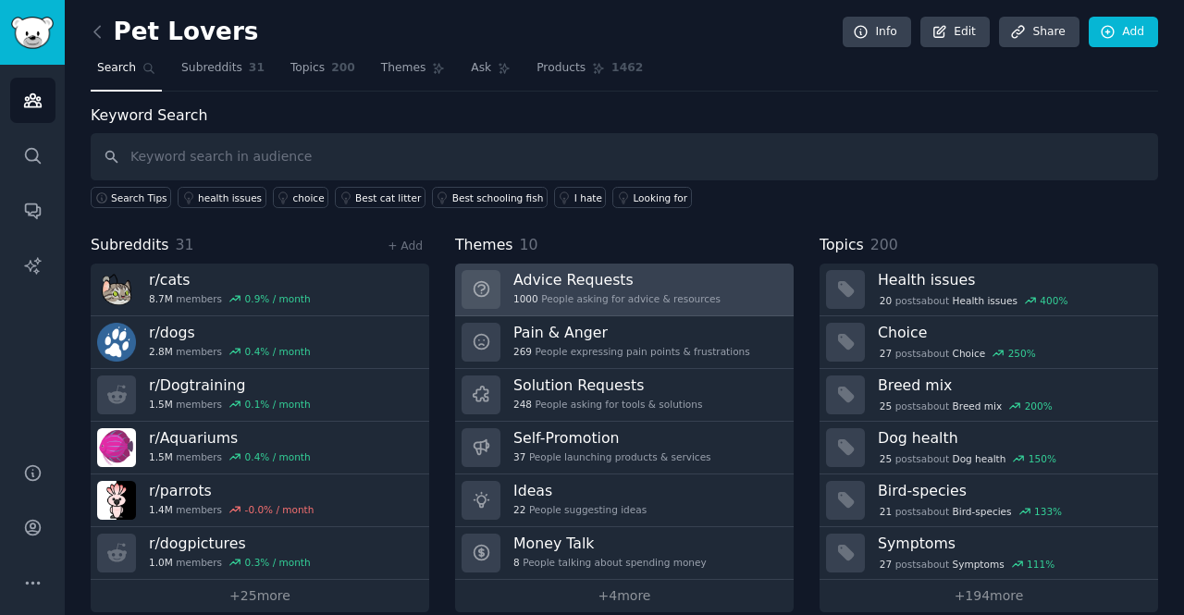
click at [622, 285] on h3 "Advice Requests" at bounding box center [617, 279] width 207 height 19
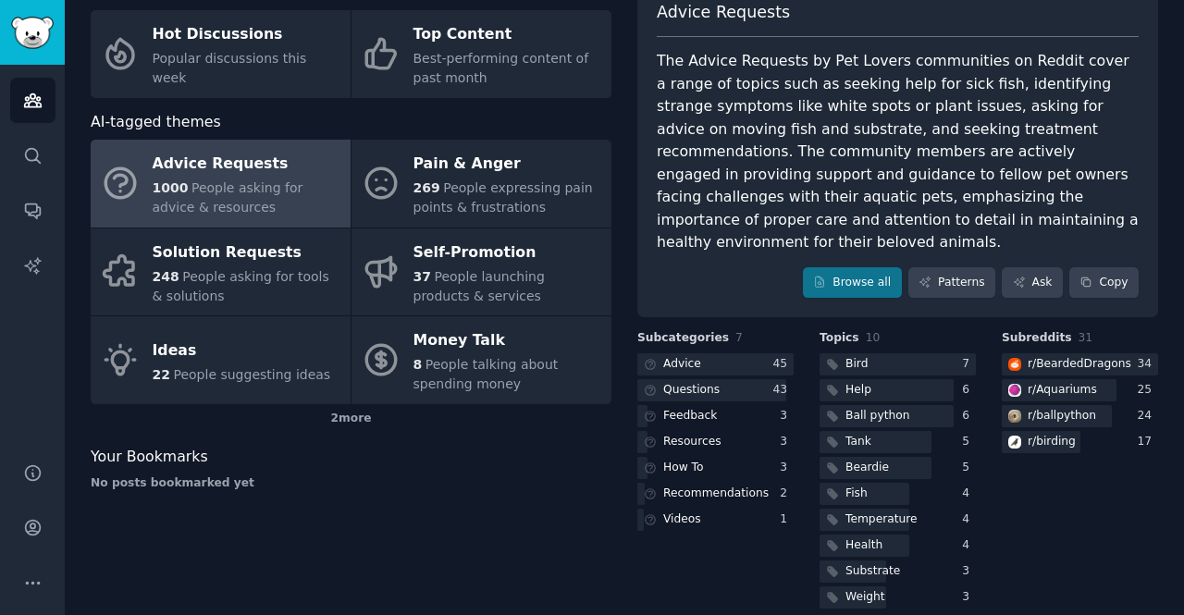
scroll to position [93, 0]
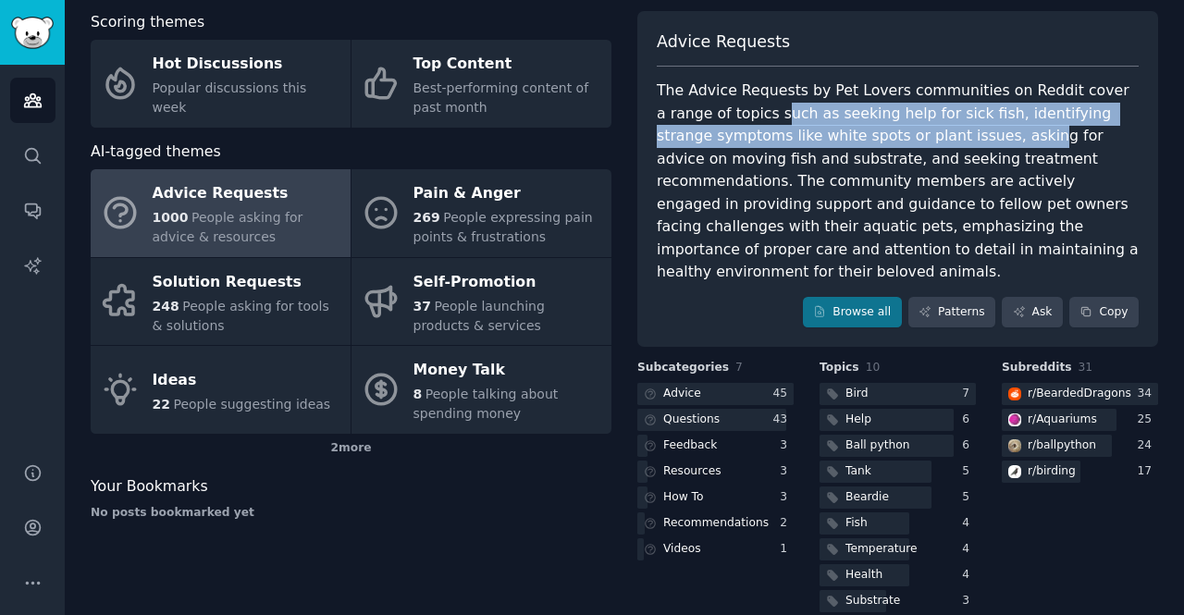
drag, startPoint x: 732, startPoint y: 119, endPoint x: 866, endPoint y: 126, distance: 134.3
click at [886, 134] on div "The Advice Requests by Pet Lovers communities on Reddit cover a range of topics…" at bounding box center [898, 182] width 482 height 204
click at [798, 110] on div "The Advice Requests by Pet Lovers communities on Reddit cover a range of topics…" at bounding box center [898, 182] width 482 height 204
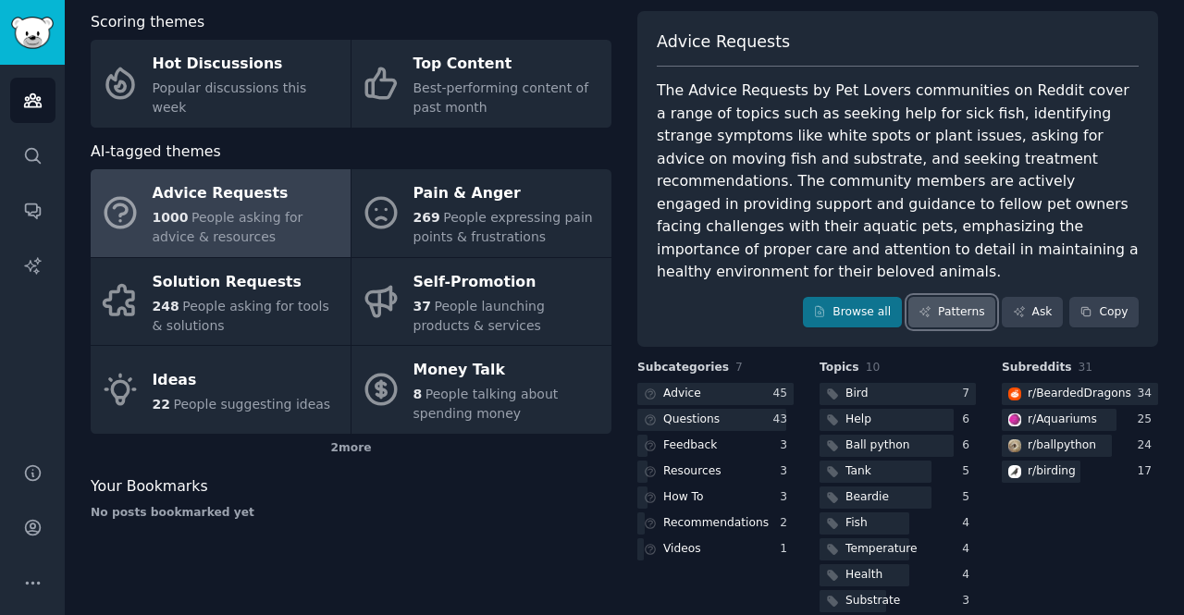
click at [963, 297] on link "Patterns" at bounding box center [952, 312] width 87 height 31
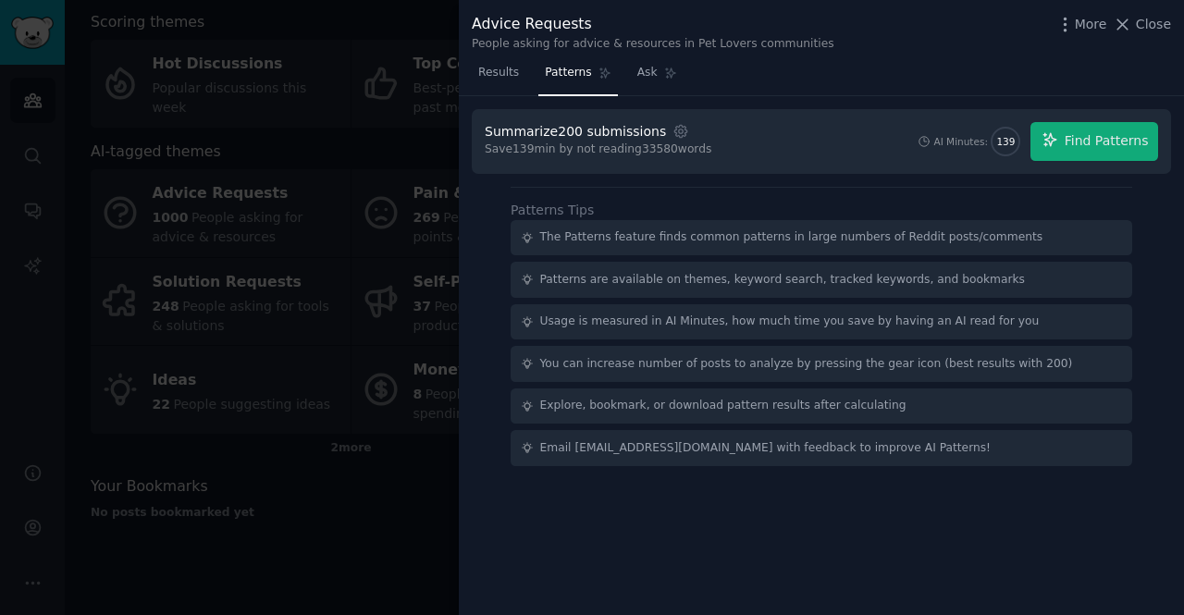
click at [361, 34] on div at bounding box center [592, 307] width 1184 height 615
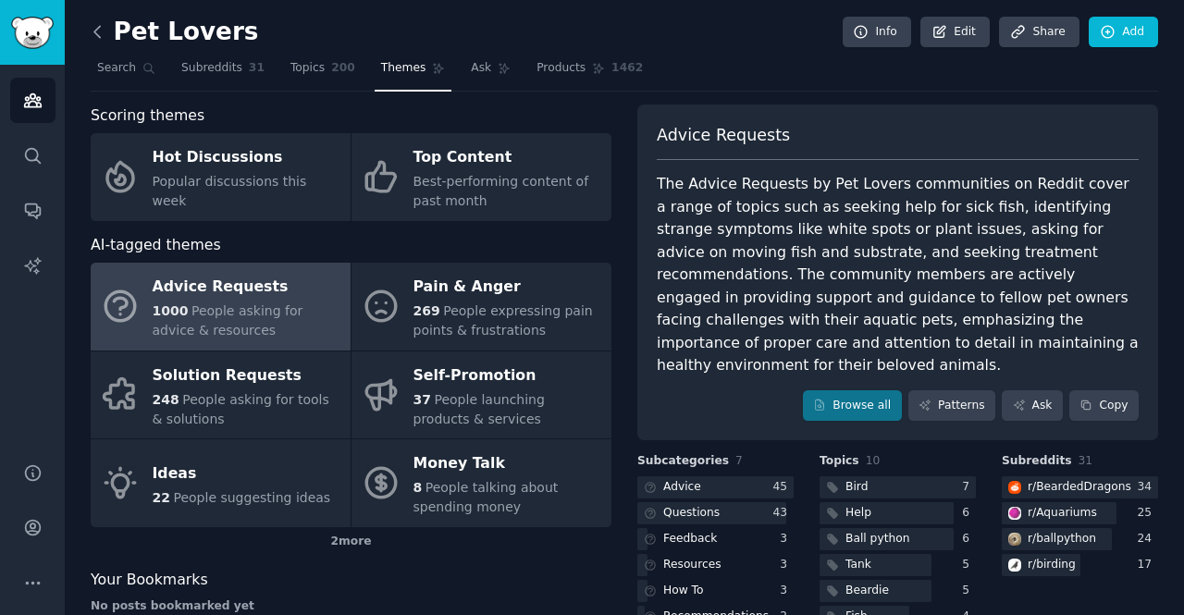
click at [97, 28] on icon at bounding box center [97, 31] width 19 height 19
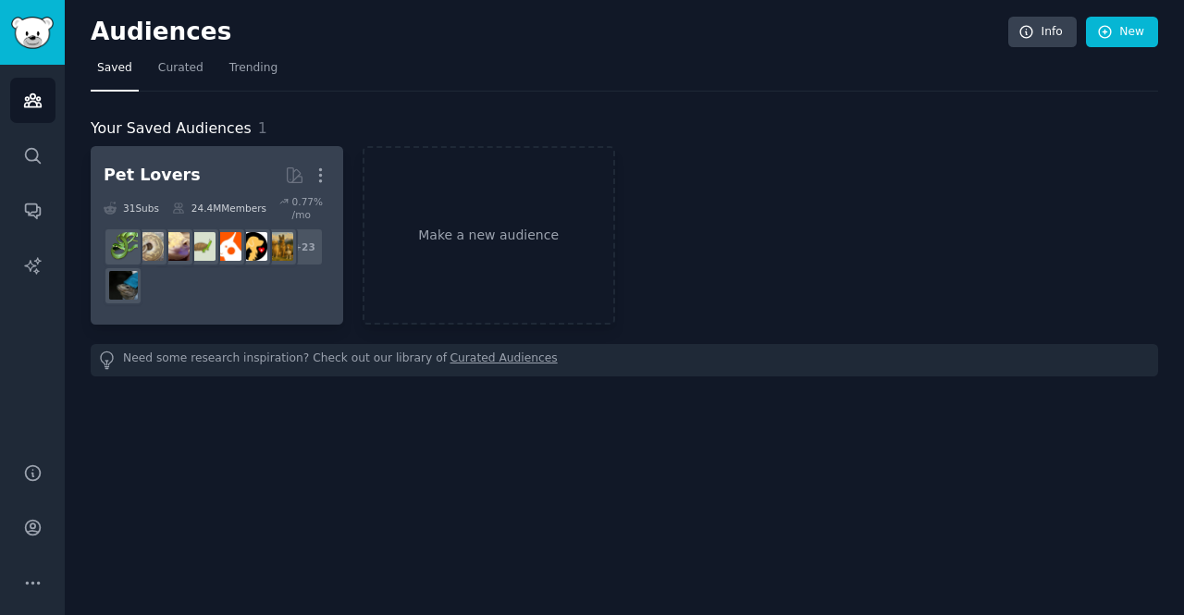
click at [274, 222] on dd "r/dogbreed + 23" at bounding box center [217, 266] width 227 height 91
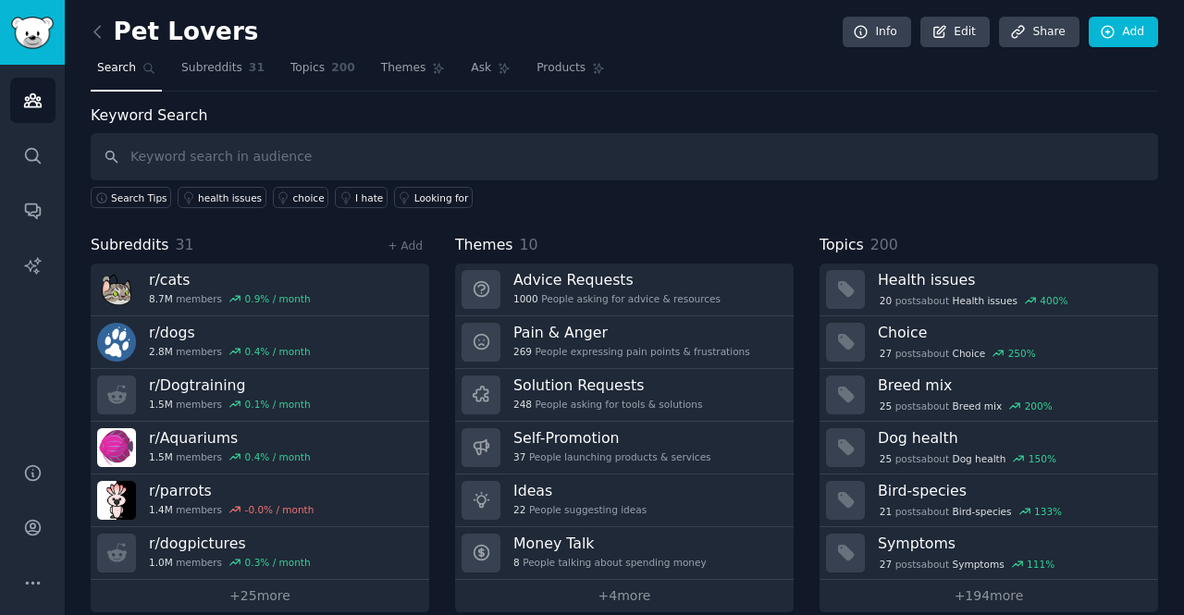
click at [136, 247] on span "Subreddits" at bounding box center [130, 245] width 79 height 23
click at [138, 247] on span "Subreddits" at bounding box center [130, 245] width 79 height 23
click at [150, 240] on span "Subreddits" at bounding box center [130, 245] width 79 height 23
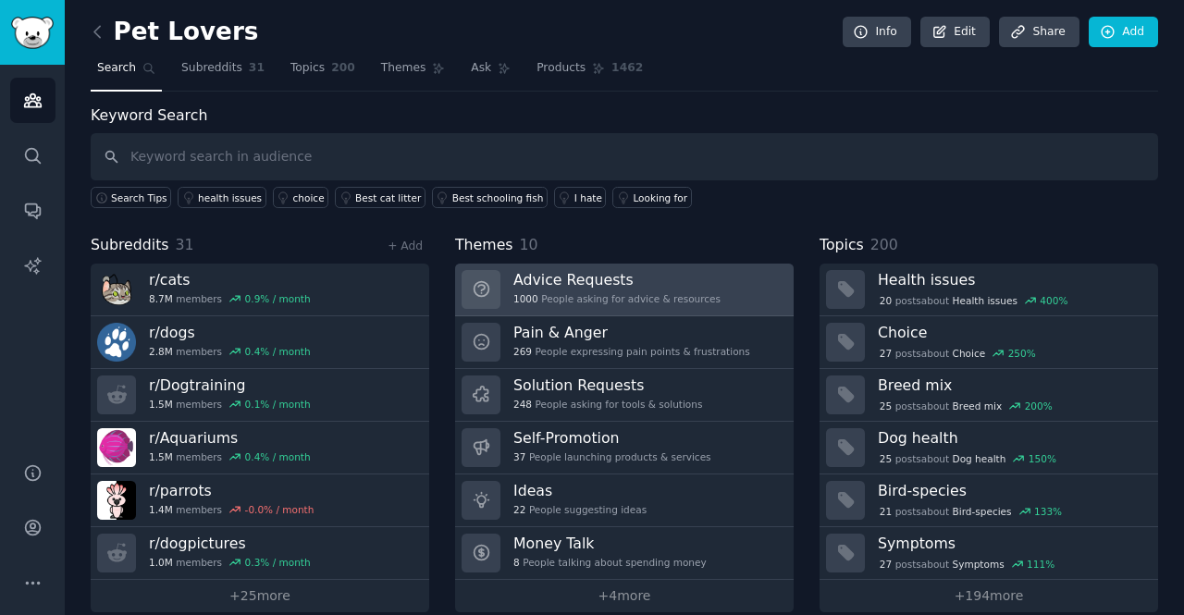
scroll to position [22, 0]
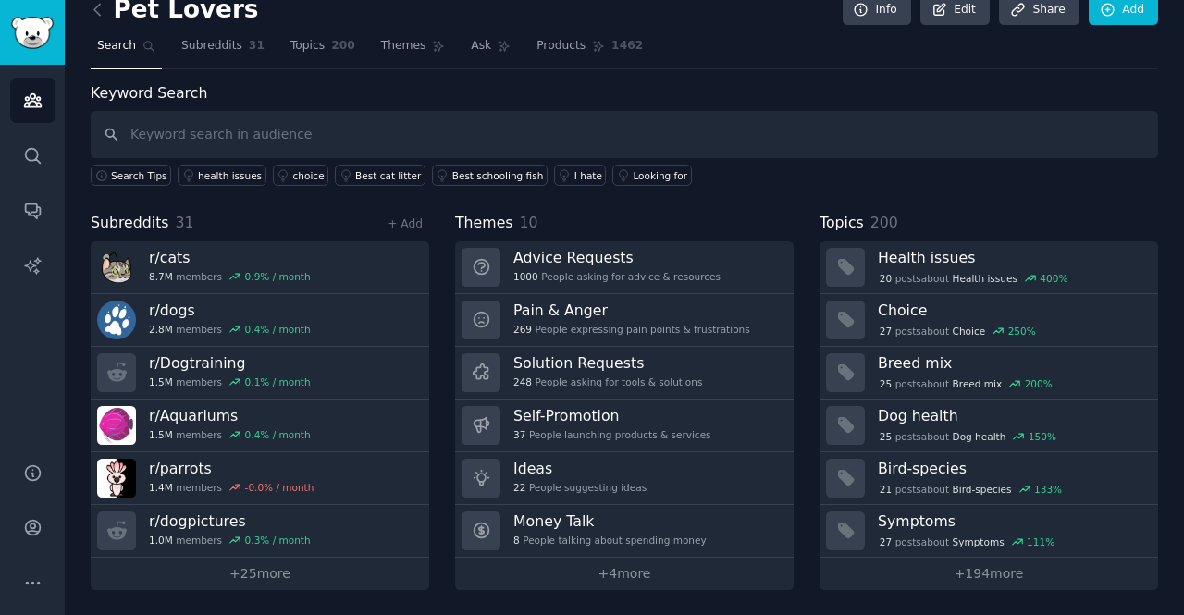
click at [3, 79] on div "Audiences Search Conversations AI Reports" at bounding box center [32, 253] width 65 height 376
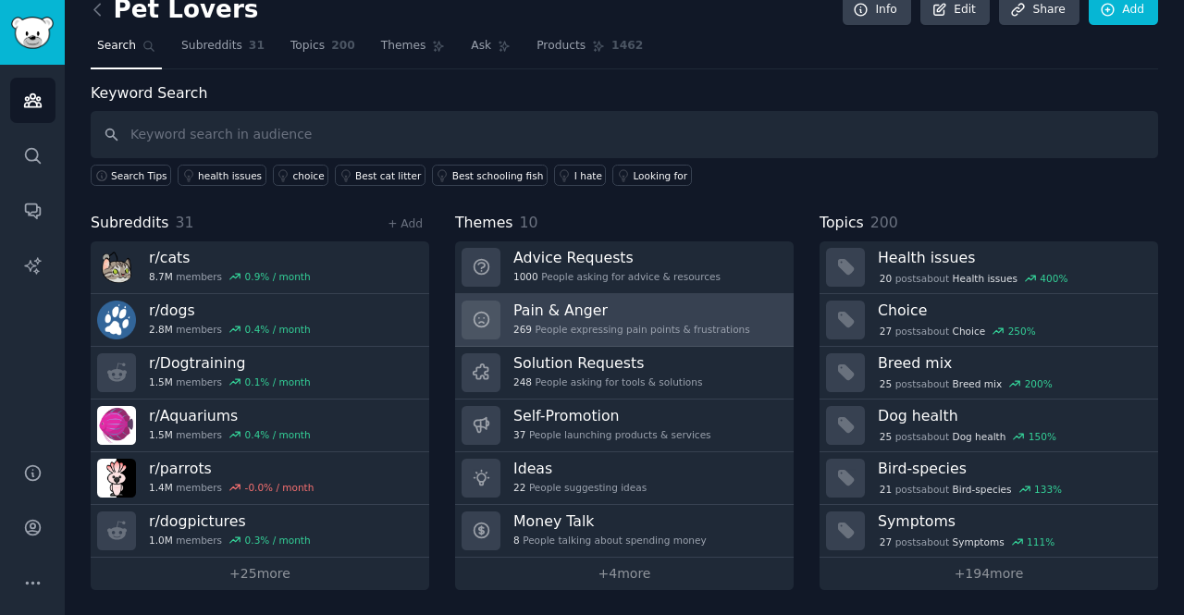
click at [538, 305] on h3 "Pain & Anger" at bounding box center [632, 310] width 237 height 19
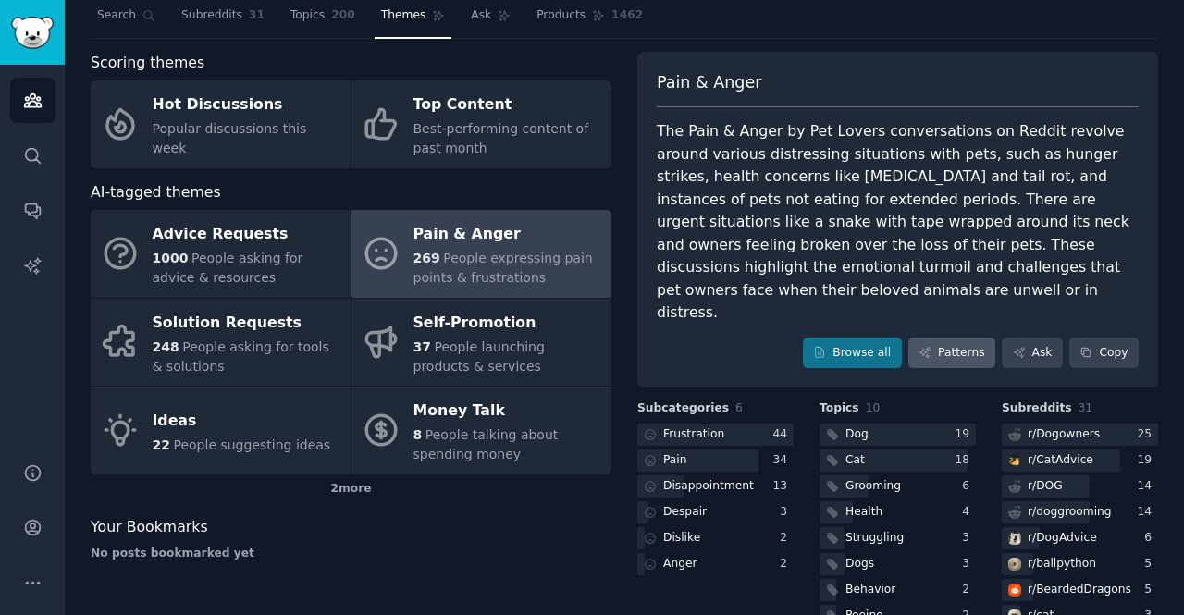
scroll to position [52, 0]
click at [945, 339] on link "Patterns" at bounding box center [952, 354] width 87 height 31
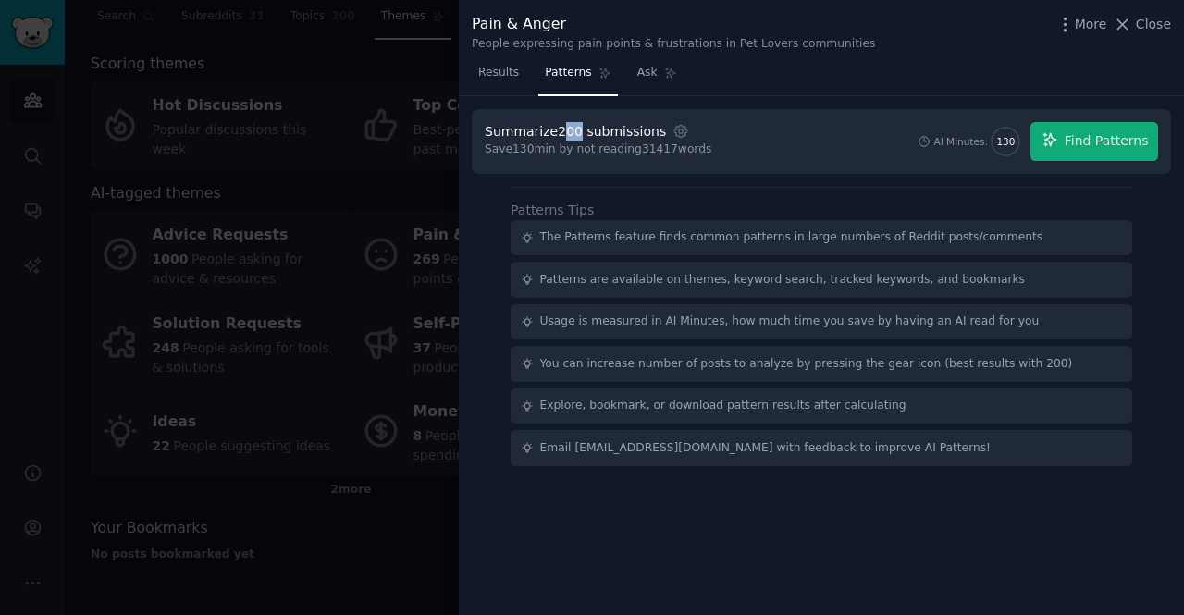
drag, startPoint x: 557, startPoint y: 130, endPoint x: 571, endPoint y: 137, distance: 15.3
click at [571, 137] on div "Summarize 200 submissions" at bounding box center [575, 131] width 181 height 19
click at [564, 137] on div "Summarize 200 submissions" at bounding box center [575, 131] width 181 height 19
drag, startPoint x: 515, startPoint y: 147, endPoint x: 526, endPoint y: 153, distance: 11.6
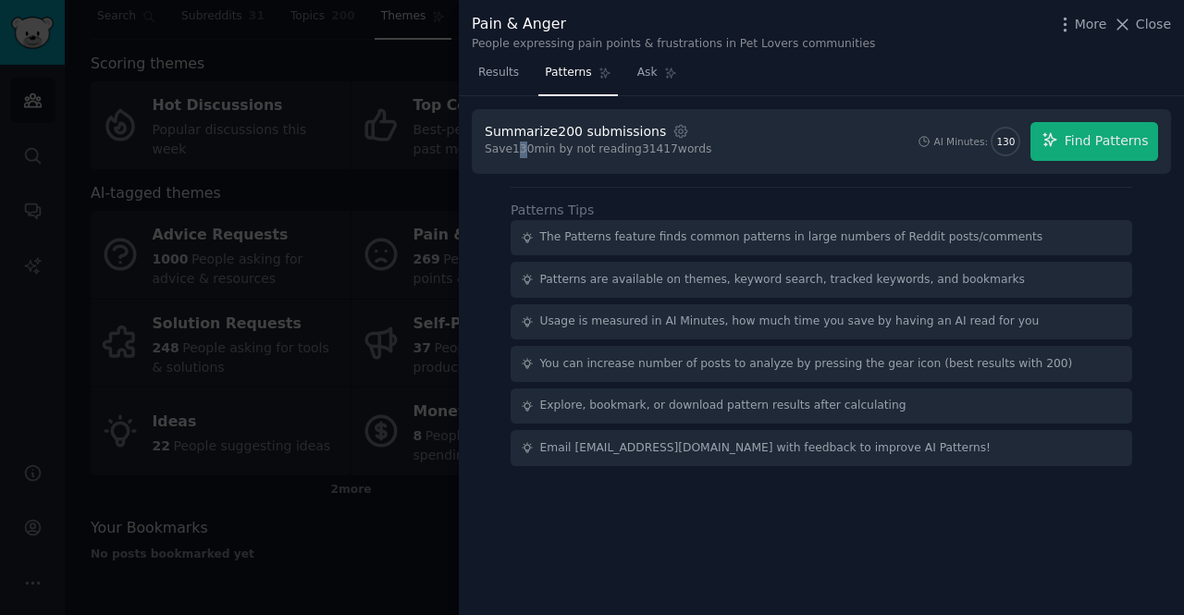
click at [526, 153] on div "Save 130 min by not reading 31417 words" at bounding box center [598, 150] width 227 height 17
click at [522, 148] on div "Save 130 min by not reading 31417 words" at bounding box center [598, 150] width 227 height 17
drag, startPoint x: 631, startPoint y: 148, endPoint x: 666, endPoint y: 149, distance: 35.2
click at [666, 149] on div "Save 130 min by not reading 31417 words" at bounding box center [598, 150] width 227 height 17
click at [1098, 140] on span "Find Patterns" at bounding box center [1107, 140] width 84 height 19
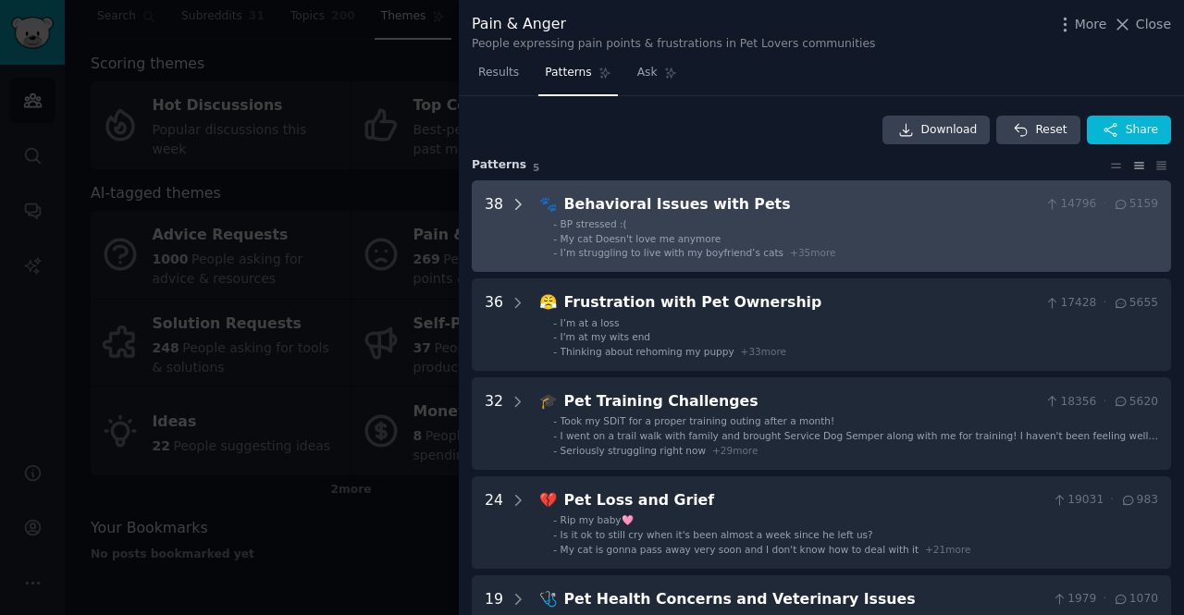
click at [522, 215] on div at bounding box center [518, 226] width 17 height 67
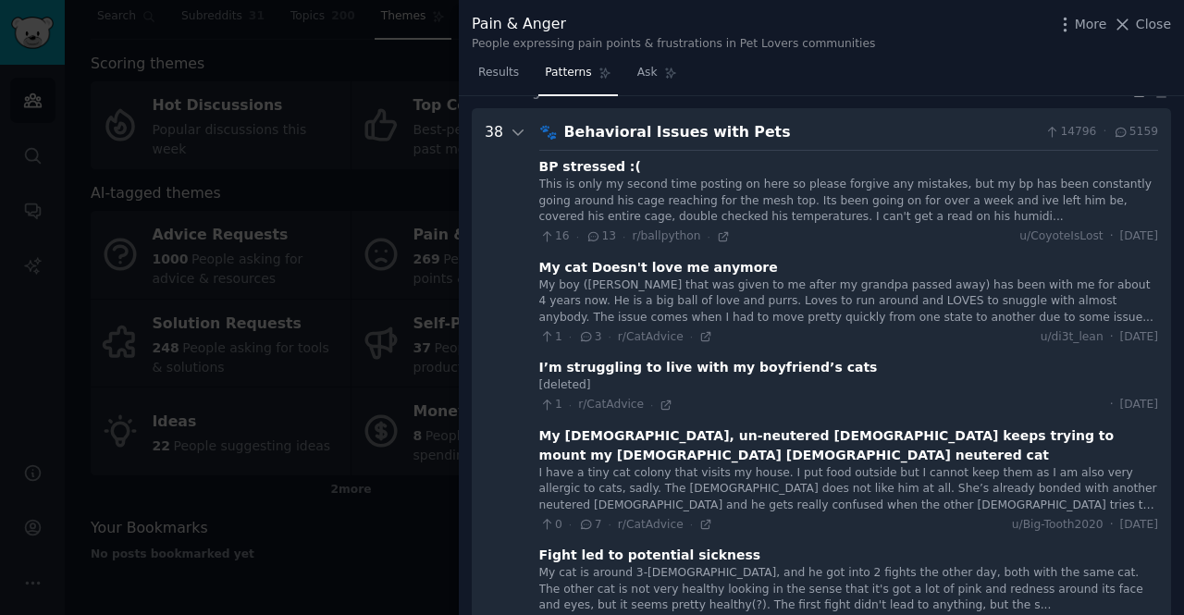
scroll to position [84, 0]
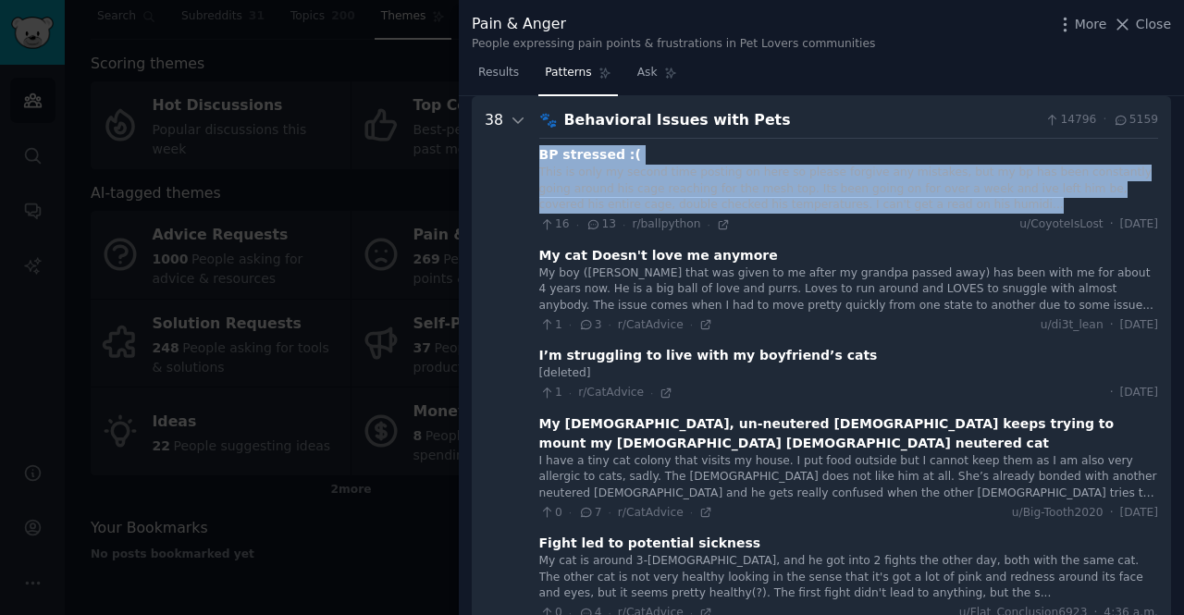
drag, startPoint x: 539, startPoint y: 154, endPoint x: 869, endPoint y: 201, distance: 333.7
click at [858, 200] on div "BP stressed :( This is only my second time posting on here so please forgive an…" at bounding box center [848, 189] width 619 height 88
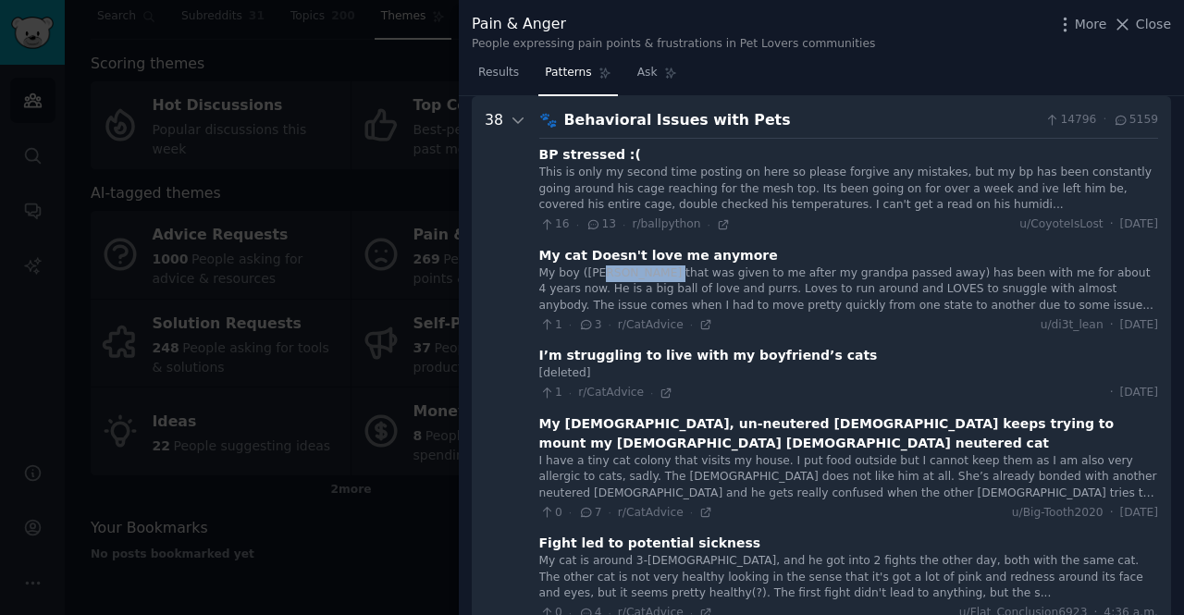
drag, startPoint x: 600, startPoint y: 266, endPoint x: 651, endPoint y: 273, distance: 52.3
click at [651, 273] on div "My boy ([PERSON_NAME] that was given to me after my grandpa passed away) has be…" at bounding box center [848, 290] width 619 height 49
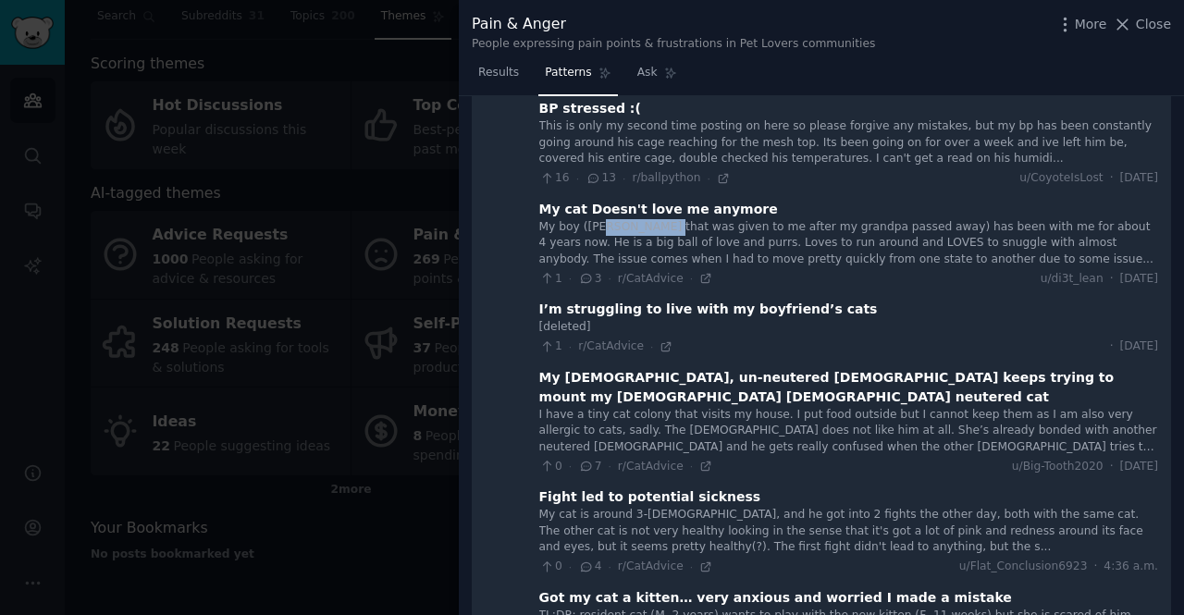
scroll to position [131, 0]
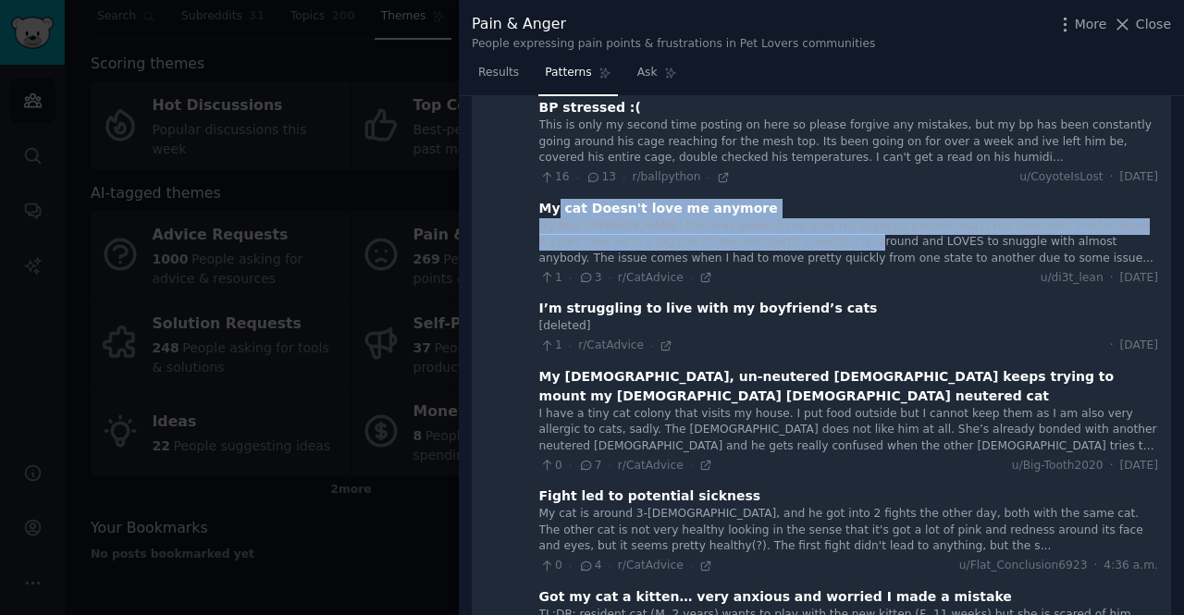
drag, startPoint x: 555, startPoint y: 210, endPoint x: 751, endPoint y: 241, distance: 198.5
click at [751, 241] on div "My cat Doesn't love me anymore My boy ([PERSON_NAME] that was given to me after…" at bounding box center [848, 243] width 619 height 88
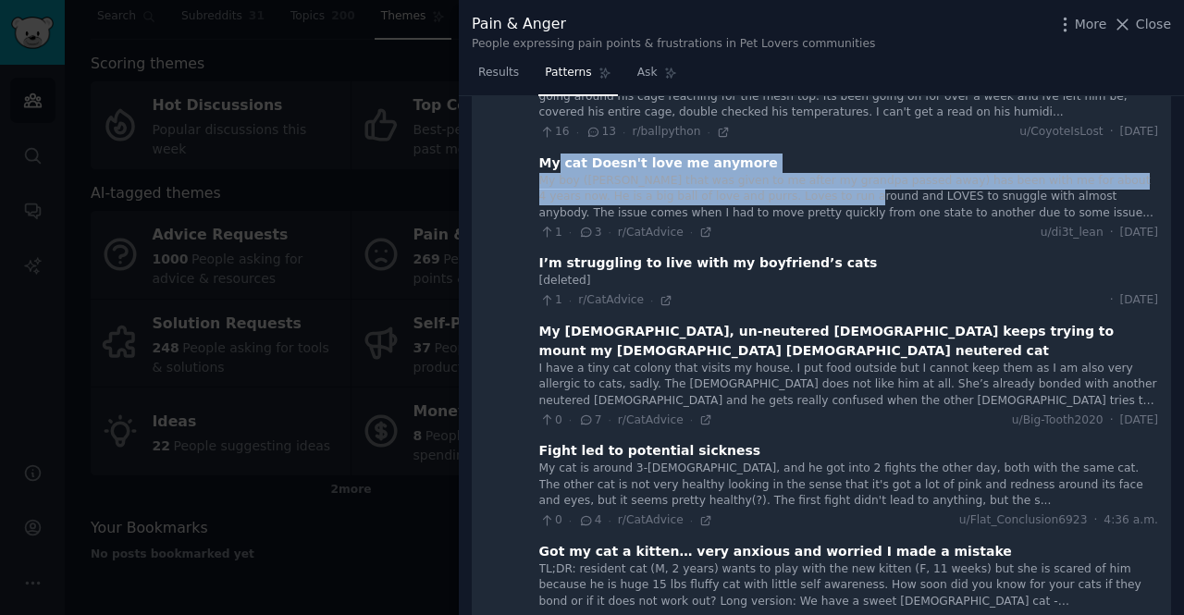
scroll to position [178, 0]
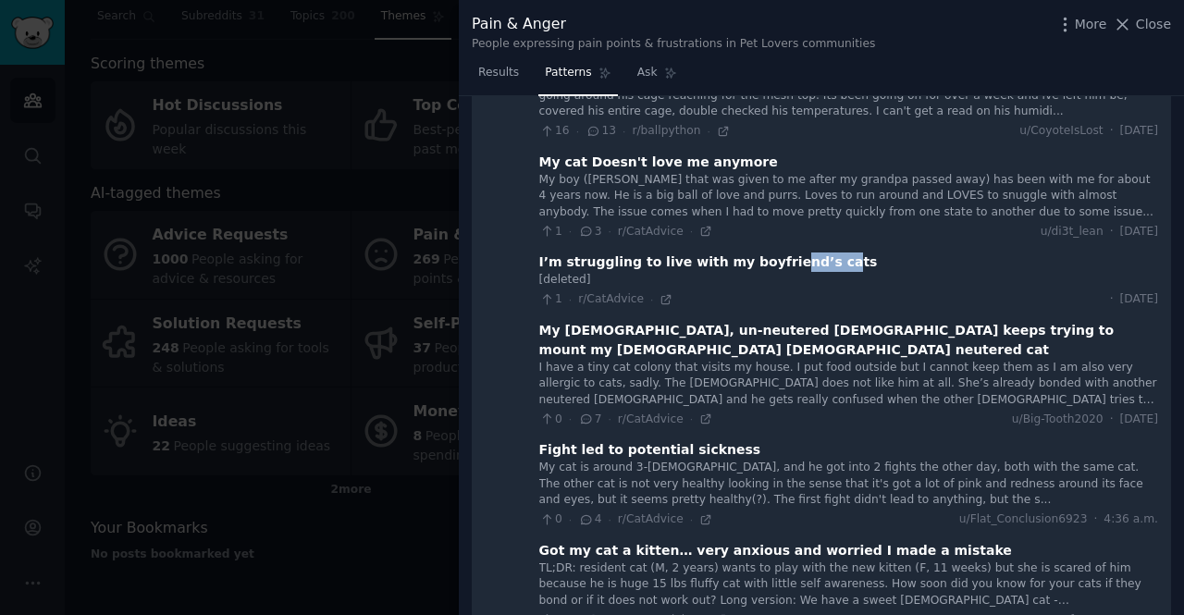
drag, startPoint x: 753, startPoint y: 257, endPoint x: 793, endPoint y: 264, distance: 40.3
click at [793, 264] on div "I’m struggling to live with my boyfriend’s cats" at bounding box center [708, 262] width 339 height 19
click at [767, 265] on div "I’m struggling to live with my boyfriend’s cats" at bounding box center [708, 262] width 339 height 19
click at [753, 265] on div "I’m struggling to live with my boyfriend’s cats" at bounding box center [708, 262] width 339 height 19
click at [753, 266] on div "I’m struggling to live with my boyfriend’s cats" at bounding box center [708, 262] width 339 height 19
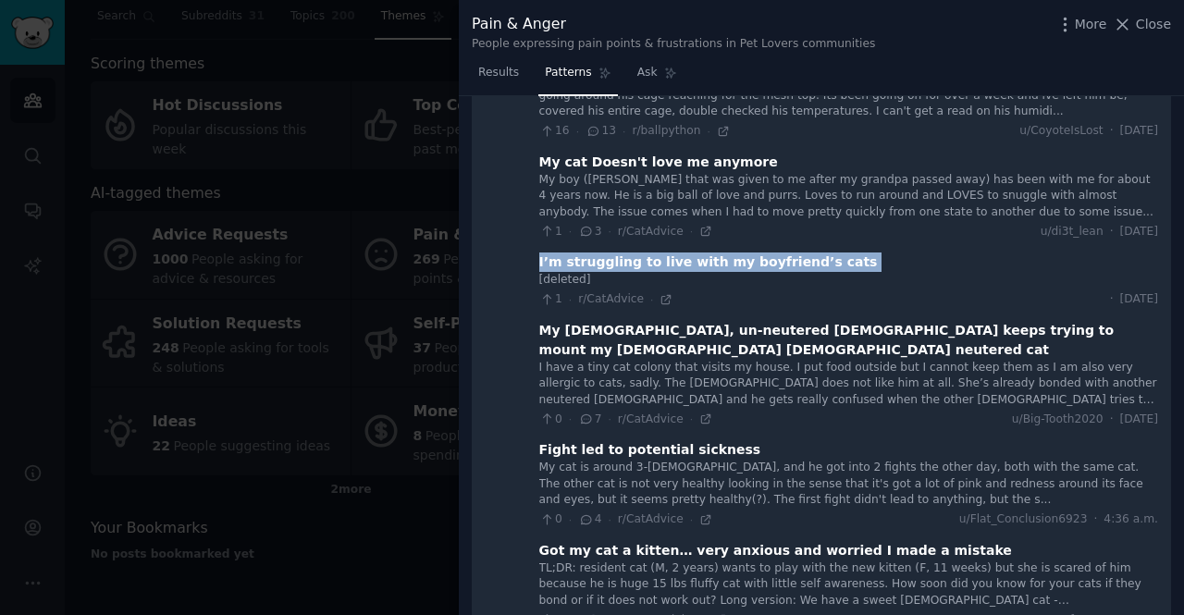
click at [753, 266] on div "I’m struggling to live with my boyfriend’s cats" at bounding box center [708, 262] width 339 height 19
click at [760, 262] on div "I’m struggling to live with my boyfriend’s cats" at bounding box center [708, 262] width 339 height 19
click at [759, 262] on div "I’m struggling to live with my boyfriend’s cats" at bounding box center [708, 262] width 339 height 19
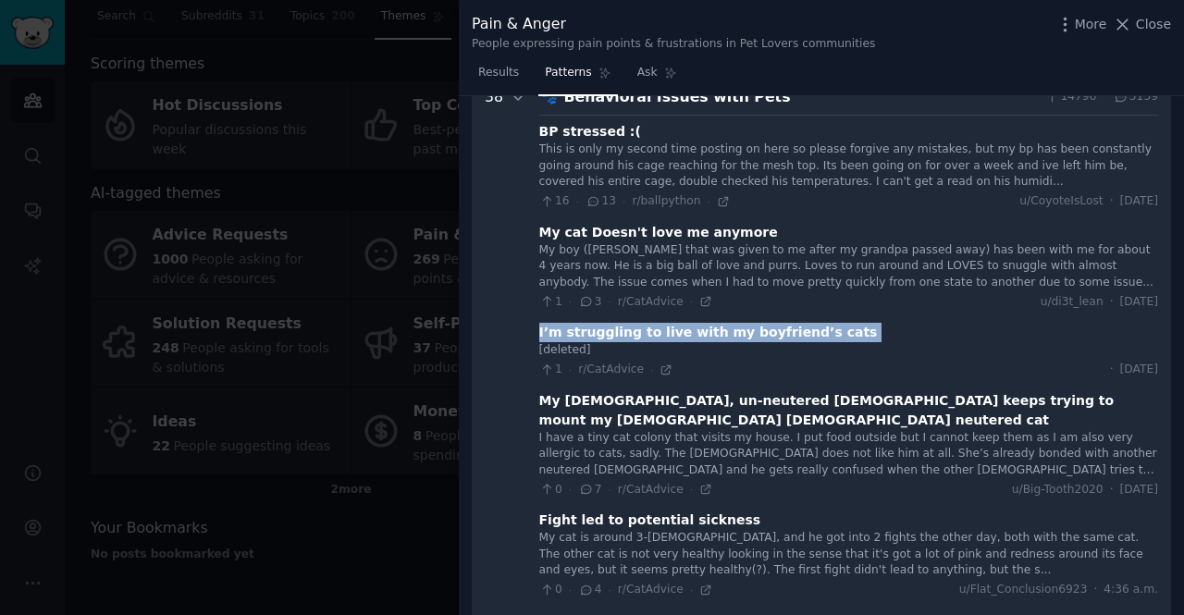
scroll to position [105, 0]
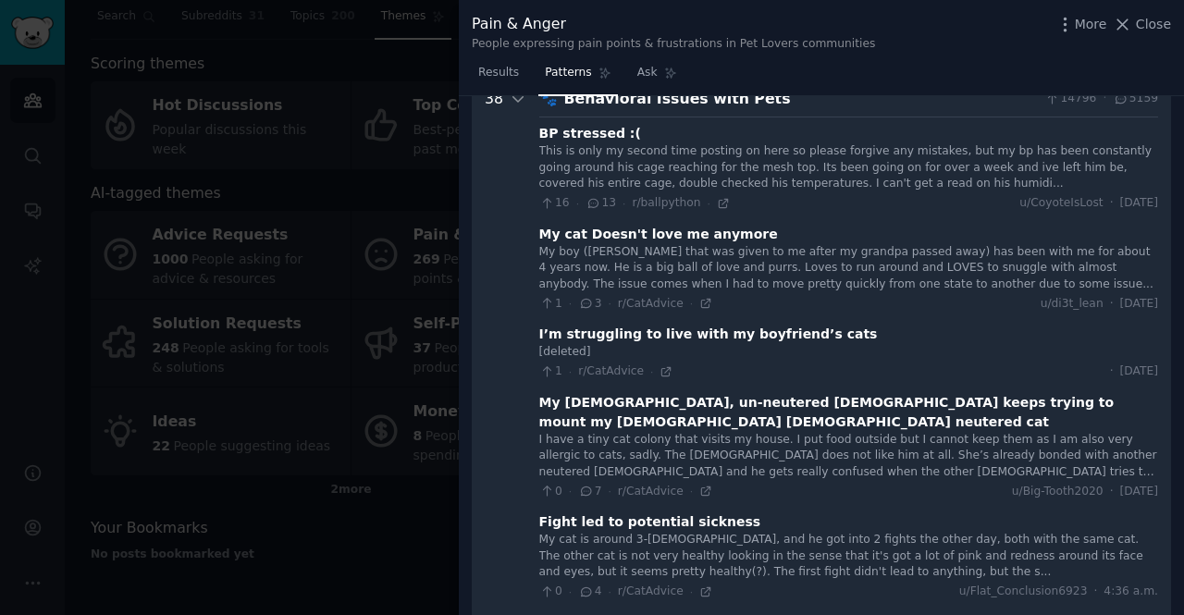
click at [960, 153] on div "This is only my second time posting on here so please forgive any mistakes, but…" at bounding box center [848, 167] width 619 height 49
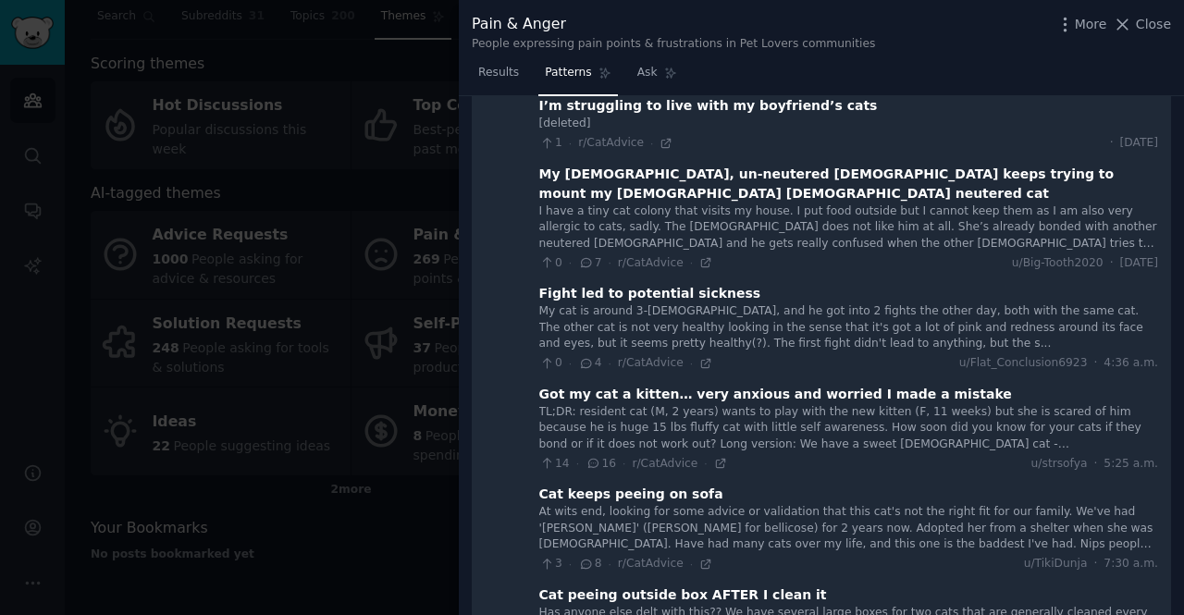
scroll to position [335, 0]
drag, startPoint x: 1012, startPoint y: 182, endPoint x: 1018, endPoint y: 194, distance: 13.2
click at [1018, 203] on div "I have a tiny cat colony that visits my house. I put food outside but I cannot …" at bounding box center [848, 227] width 619 height 49
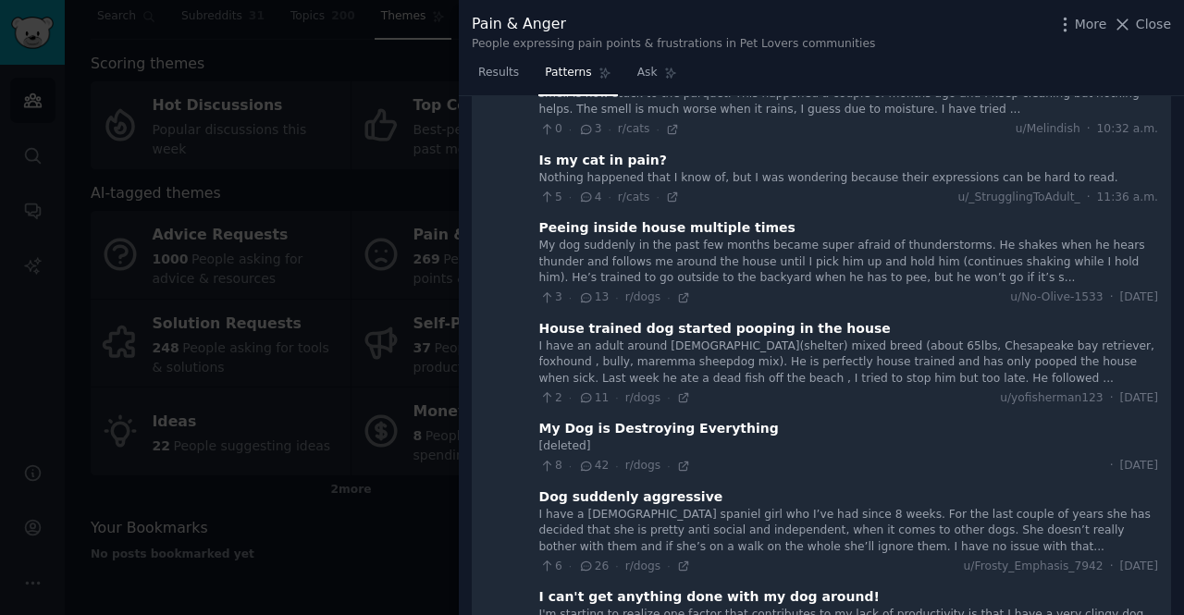
scroll to position [1170, 0]
click at [1126, 21] on icon at bounding box center [1122, 24] width 19 height 19
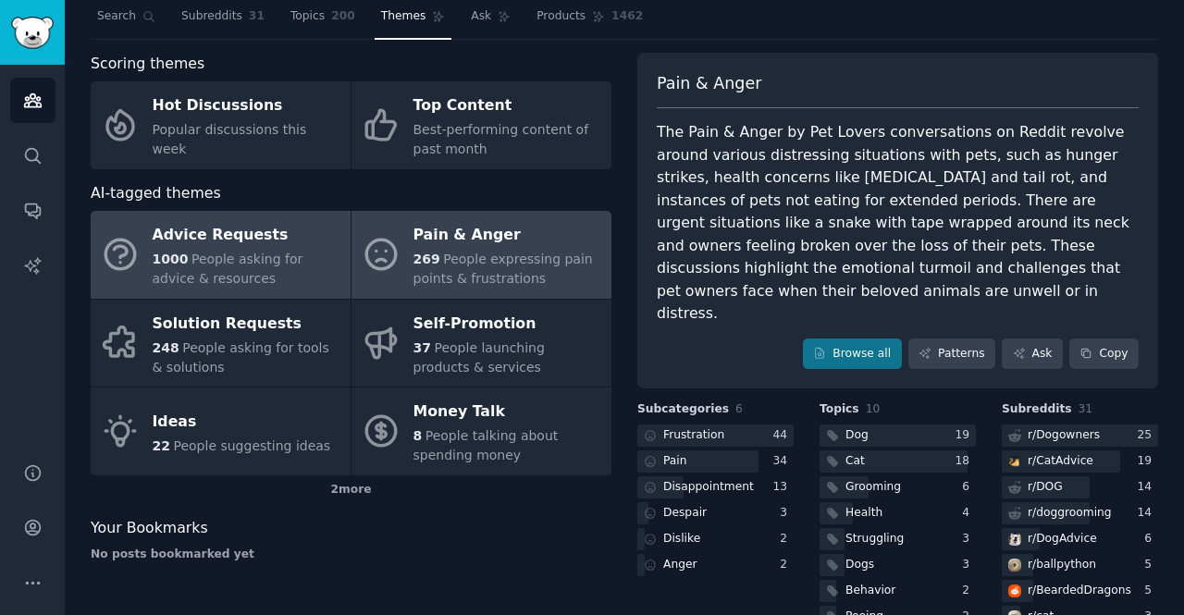
click at [259, 246] on div "Advice Requests" at bounding box center [247, 236] width 189 height 30
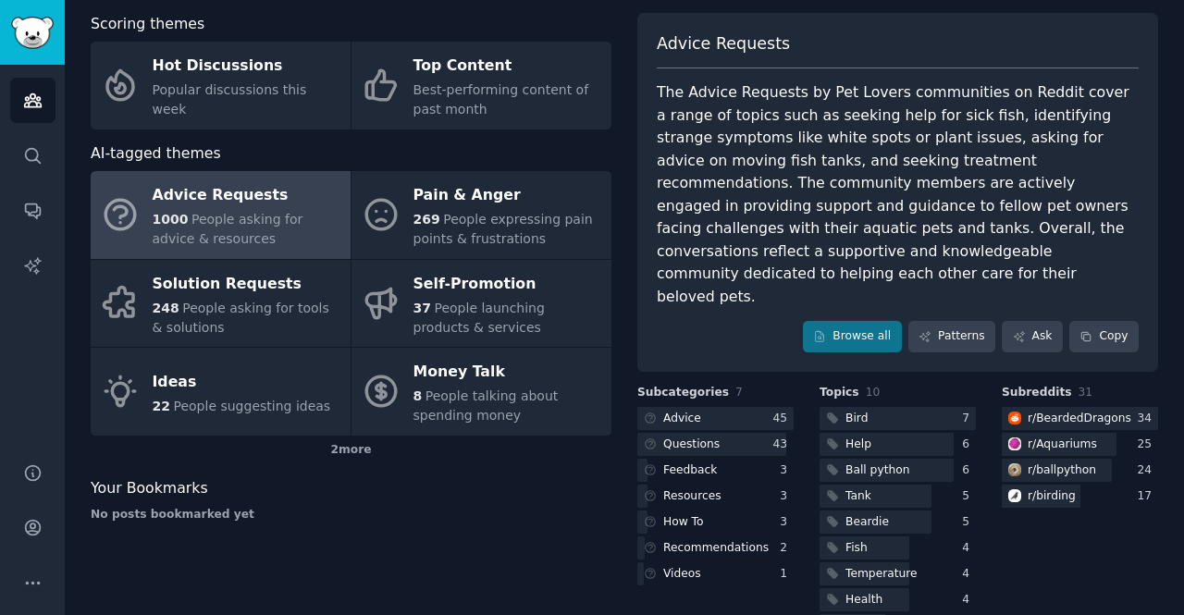
scroll to position [123, 0]
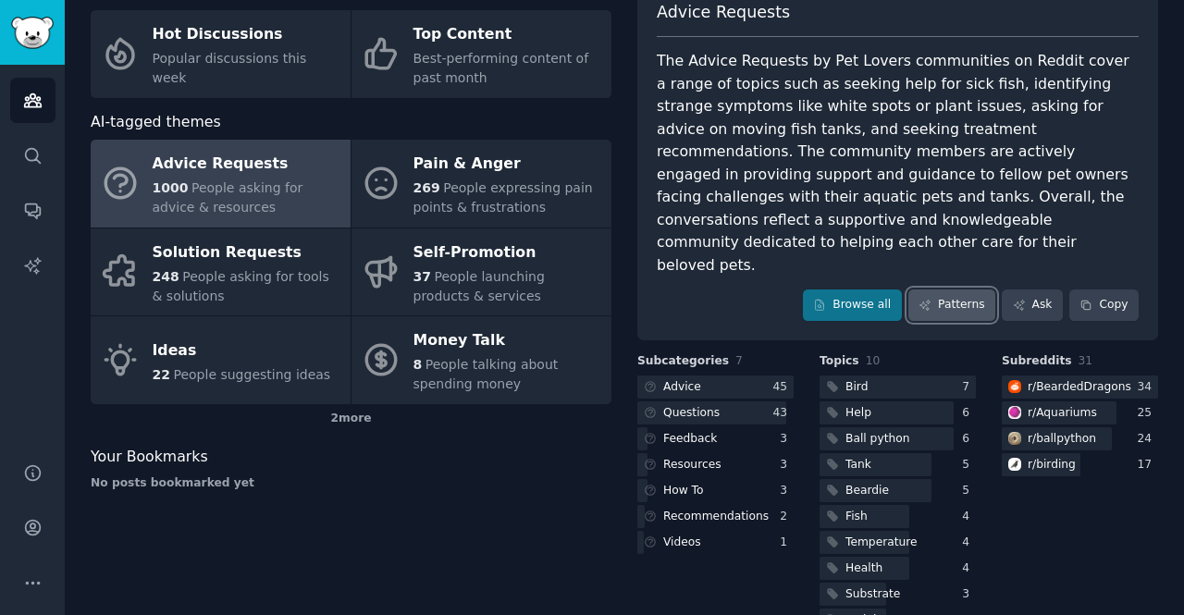
click at [943, 290] on link "Patterns" at bounding box center [952, 305] width 87 height 31
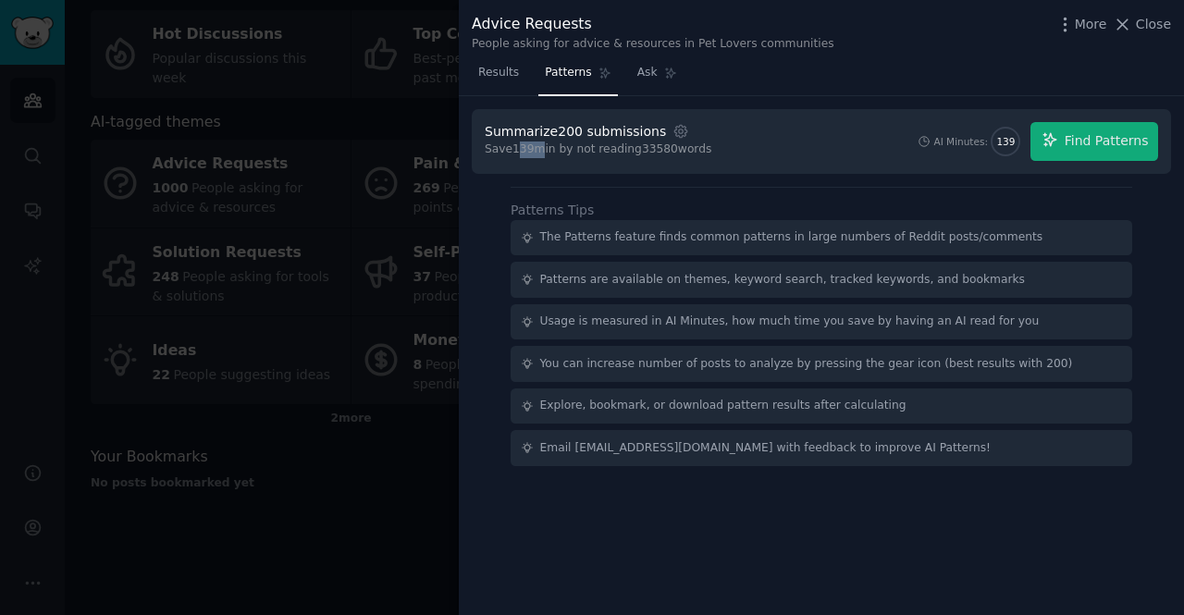
drag, startPoint x: 518, startPoint y: 148, endPoint x: 537, endPoint y: 149, distance: 18.5
click at [537, 149] on div "Save 139 min by not reading 33580 words" at bounding box center [598, 150] width 227 height 17
click at [1101, 148] on span "Find Patterns" at bounding box center [1107, 140] width 84 height 19
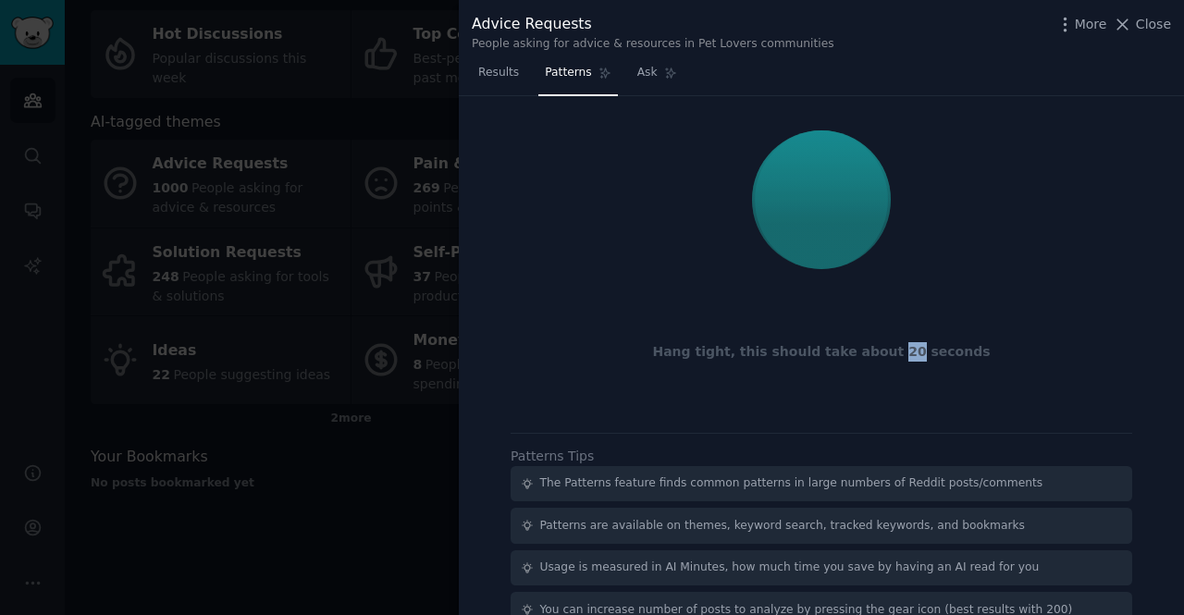
drag, startPoint x: 891, startPoint y: 348, endPoint x: 904, endPoint y: 353, distance: 13.8
click at [904, 353] on div "Hang tight, this should take about 20 seconds" at bounding box center [822, 351] width 674 height 19
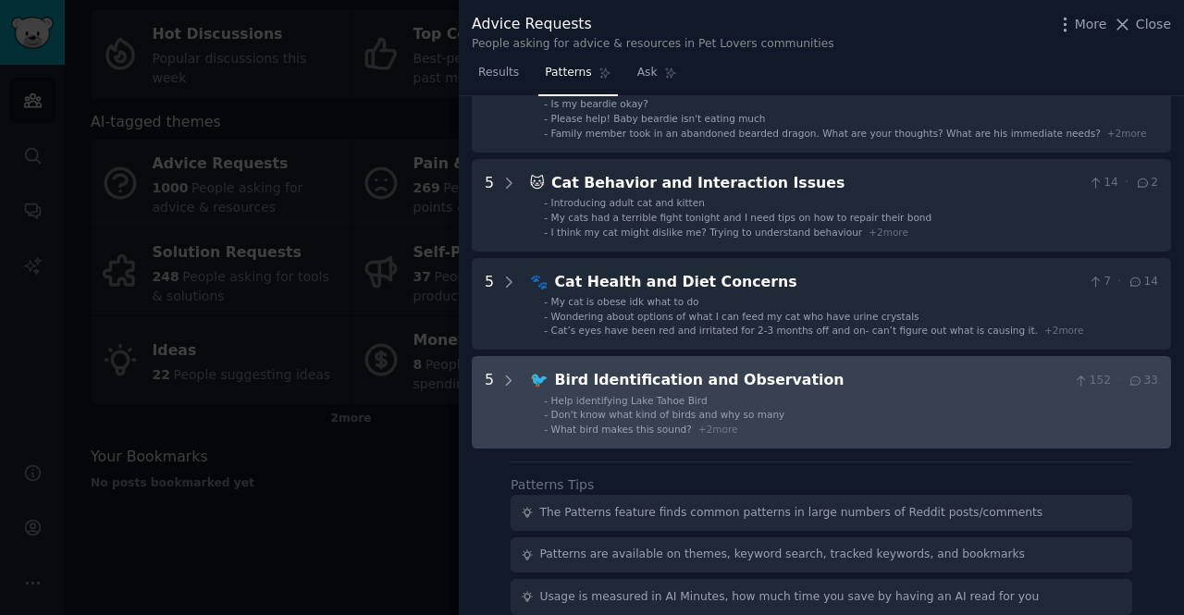
scroll to position [322, 0]
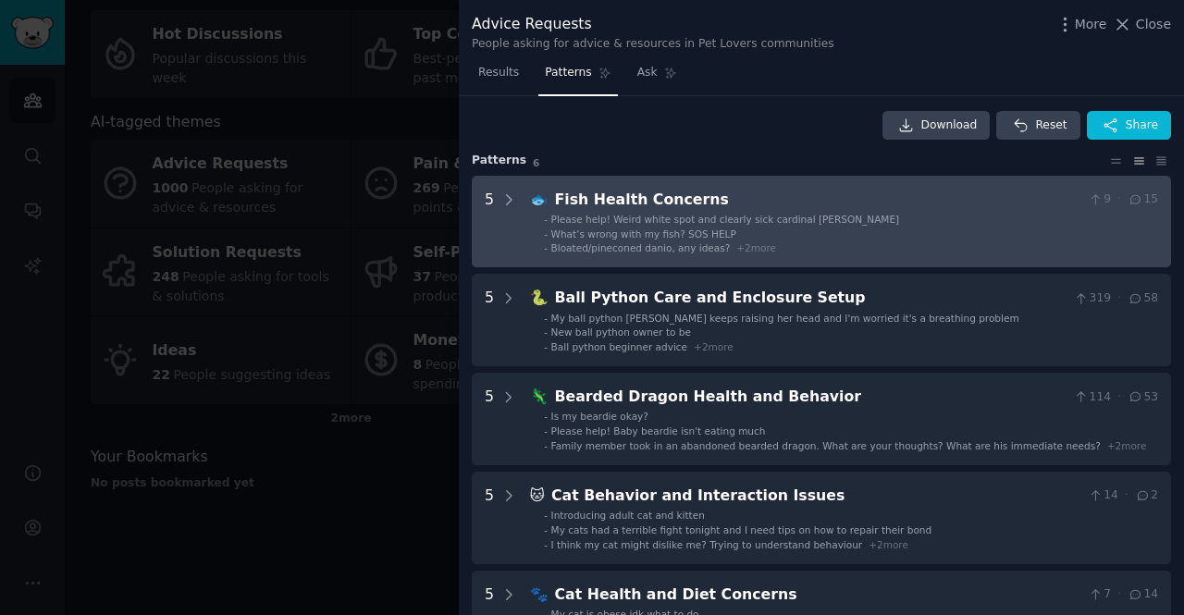
click at [601, 234] on span "What’s wrong with my fish? SOS HELP" at bounding box center [643, 234] width 185 height 11
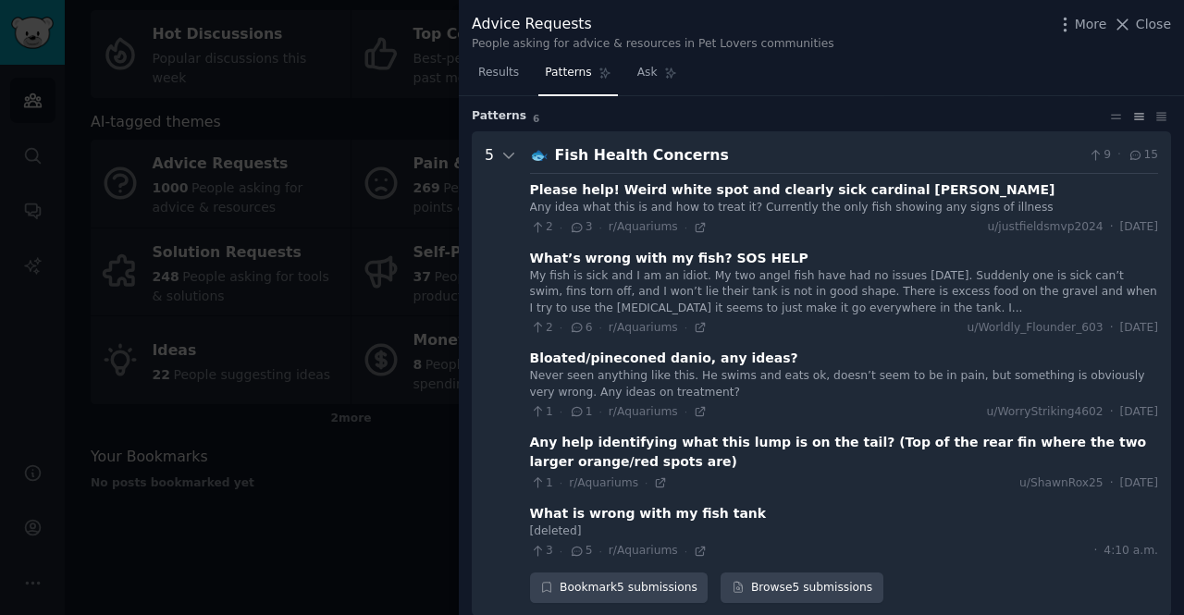
scroll to position [84, 0]
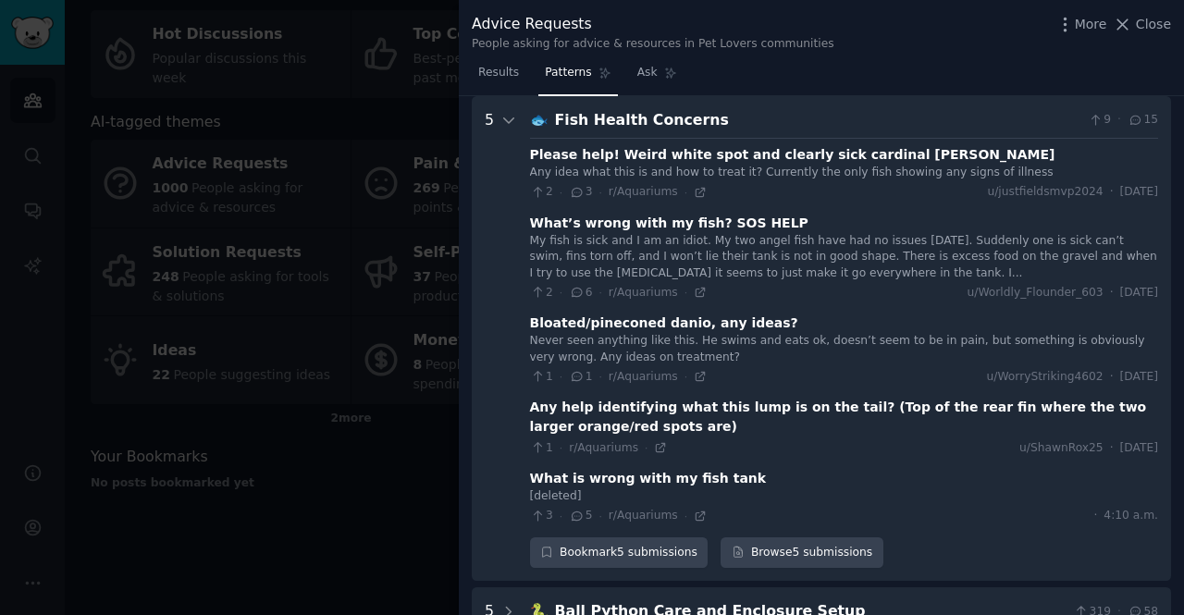
click at [549, 325] on div "Bloated/pineconed danio, any ideas?" at bounding box center [664, 323] width 268 height 19
click at [548, 325] on div "Bloated/pineconed danio, any ideas?" at bounding box center [664, 323] width 268 height 19
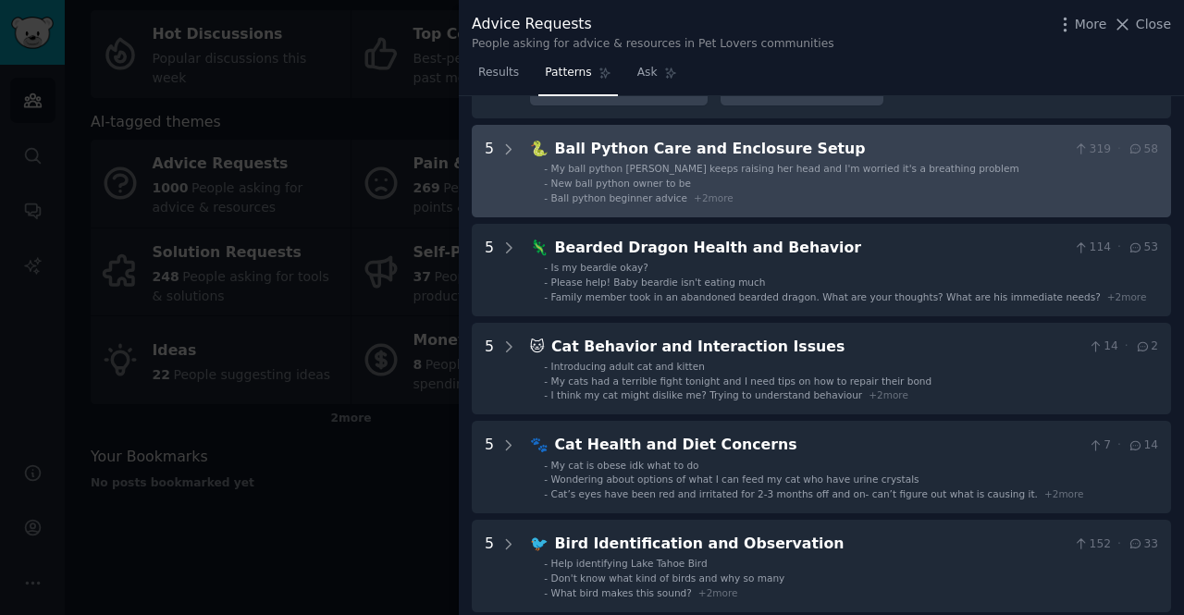
scroll to position [548, 0]
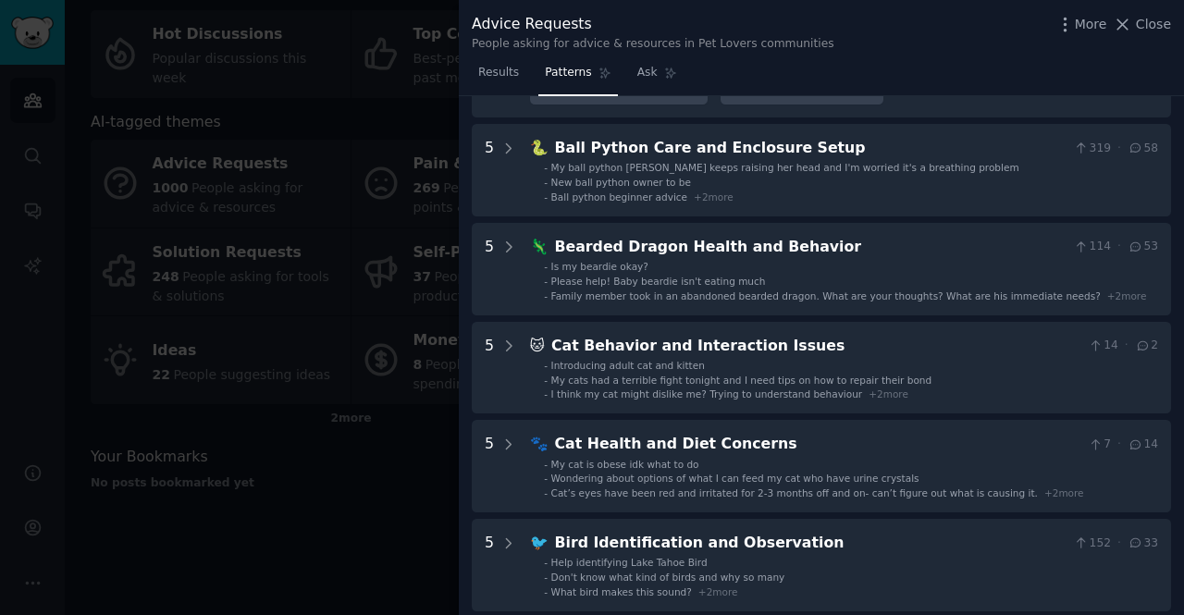
click at [410, 555] on div at bounding box center [592, 307] width 1184 height 615
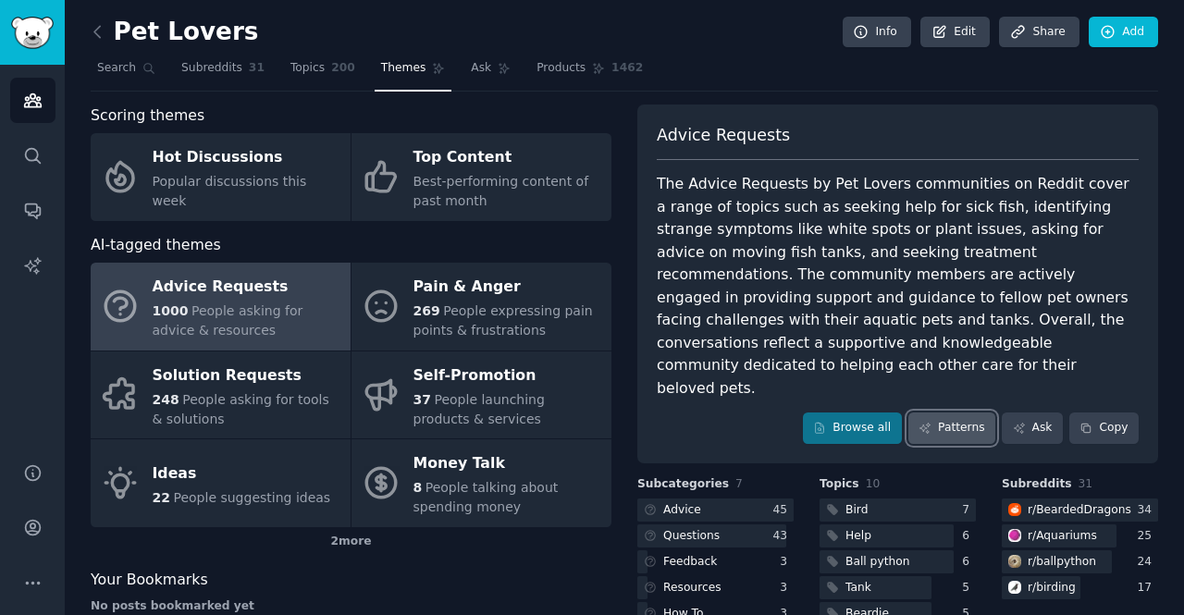
click at [971, 413] on link "Patterns" at bounding box center [952, 428] width 87 height 31
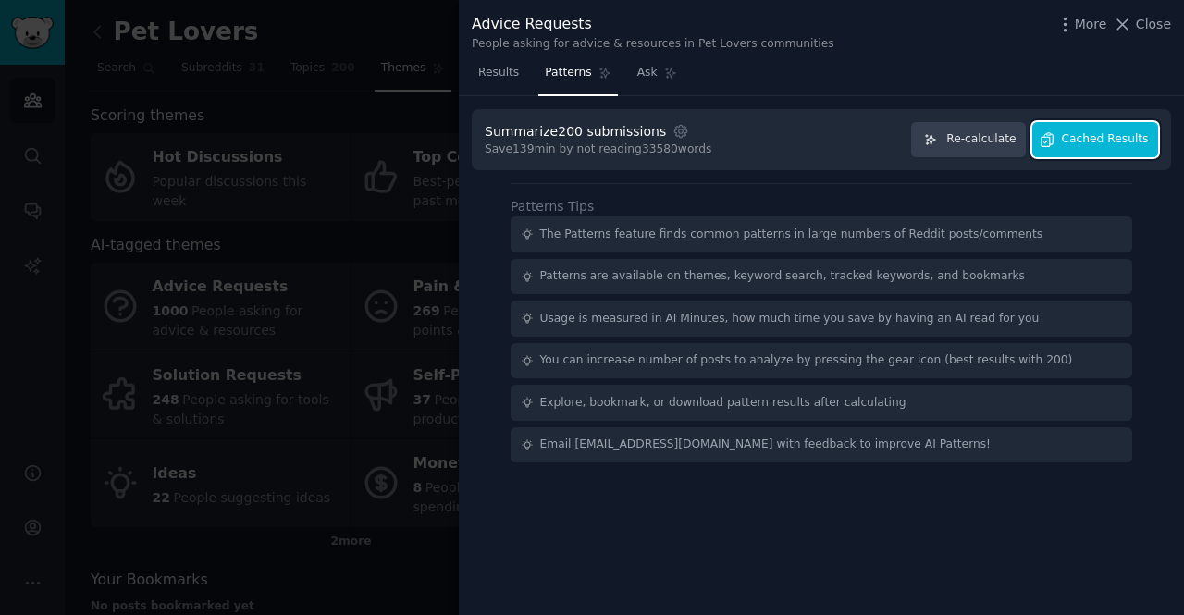
click at [1116, 143] on span "Cached Results" at bounding box center [1105, 139] width 87 height 17
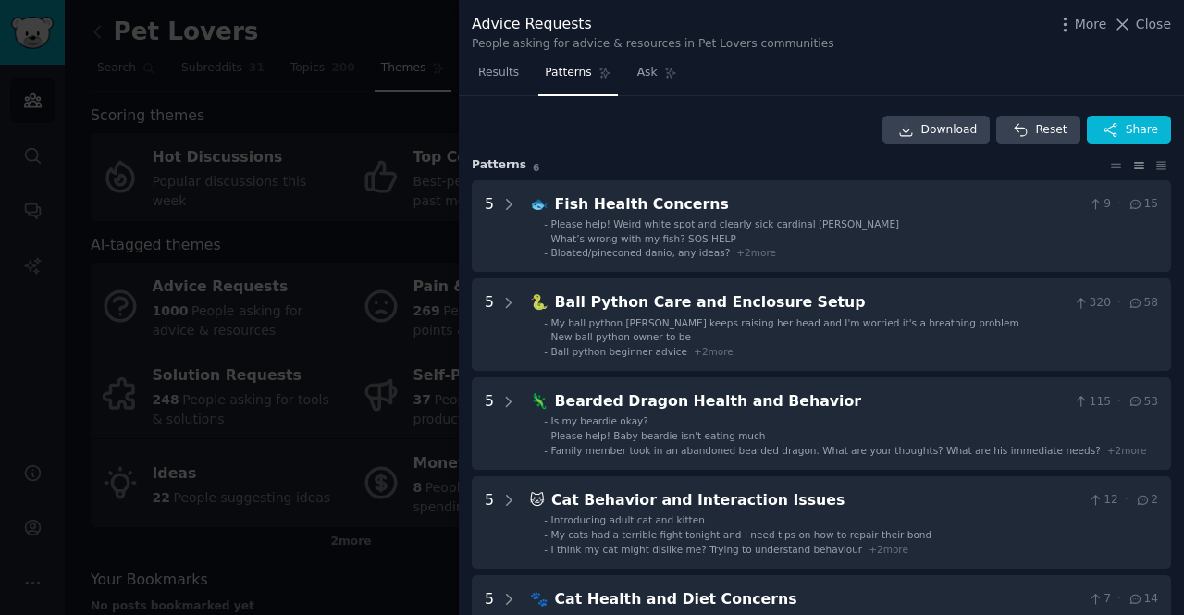
click at [340, 112] on div at bounding box center [592, 307] width 1184 height 615
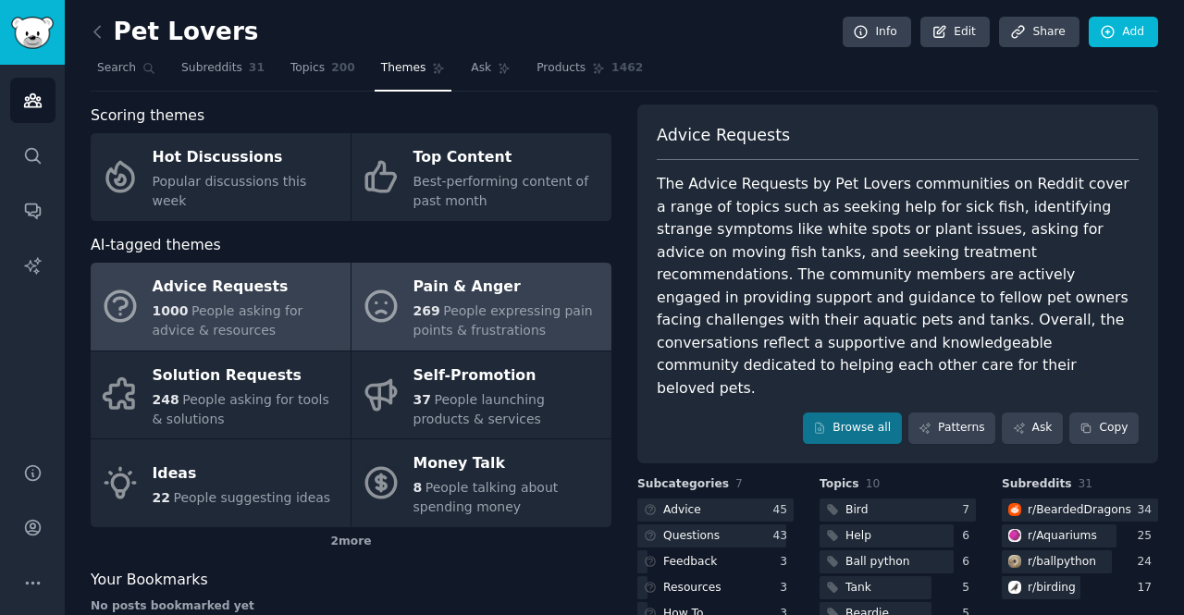
click at [503, 292] on div "Pain & Anger" at bounding box center [508, 288] width 189 height 30
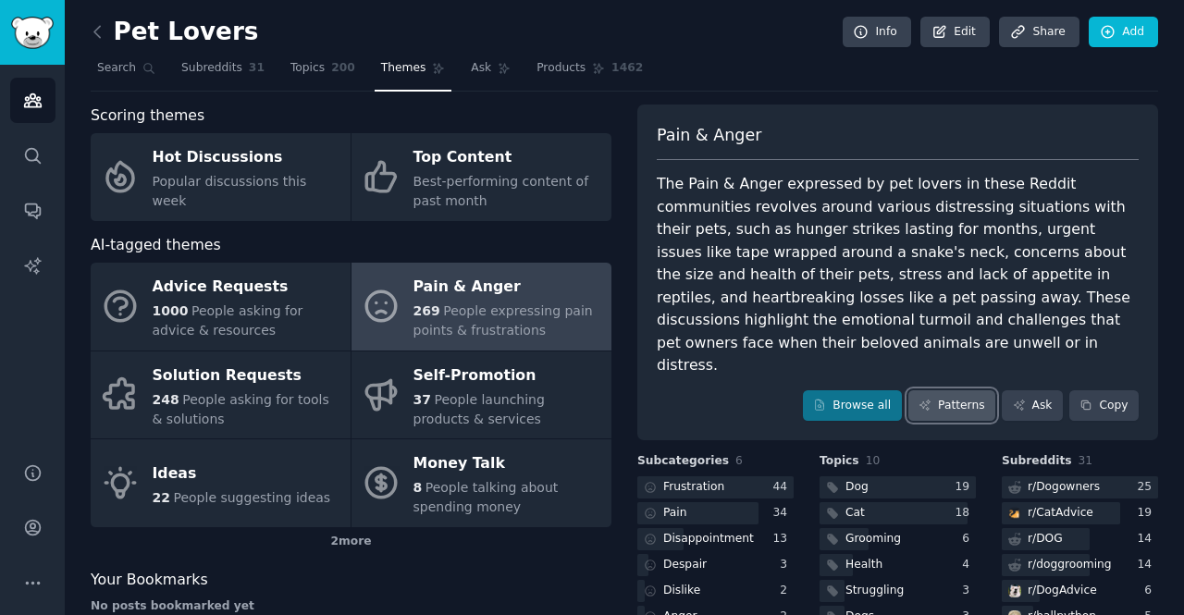
click at [956, 390] on link "Patterns" at bounding box center [952, 405] width 87 height 31
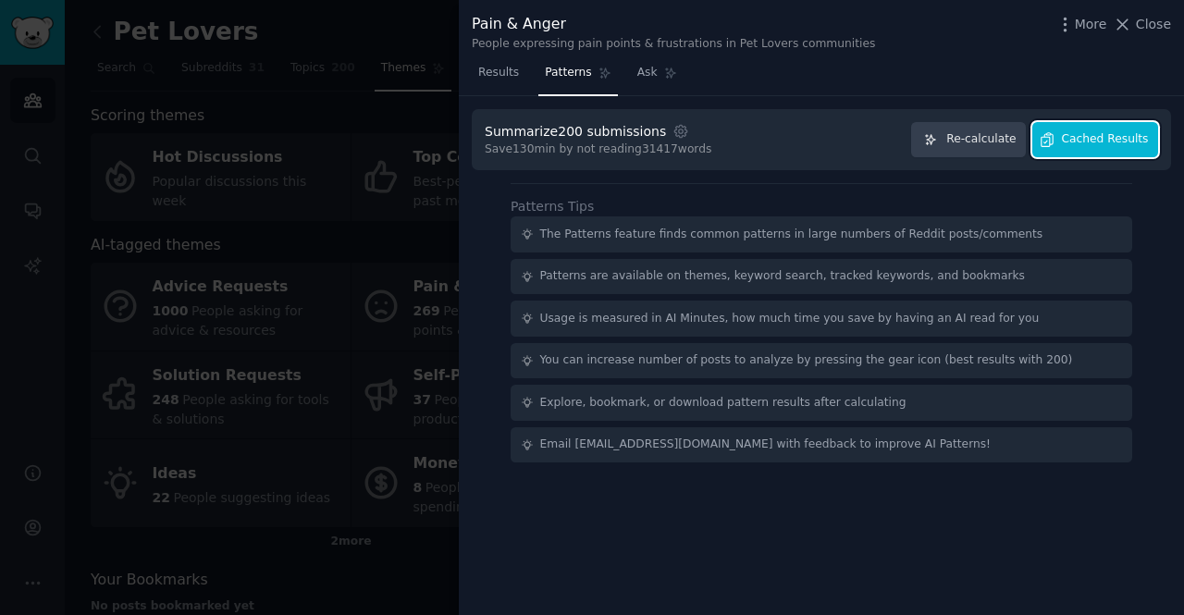
click at [1127, 134] on span "Cached Results" at bounding box center [1105, 139] width 87 height 17
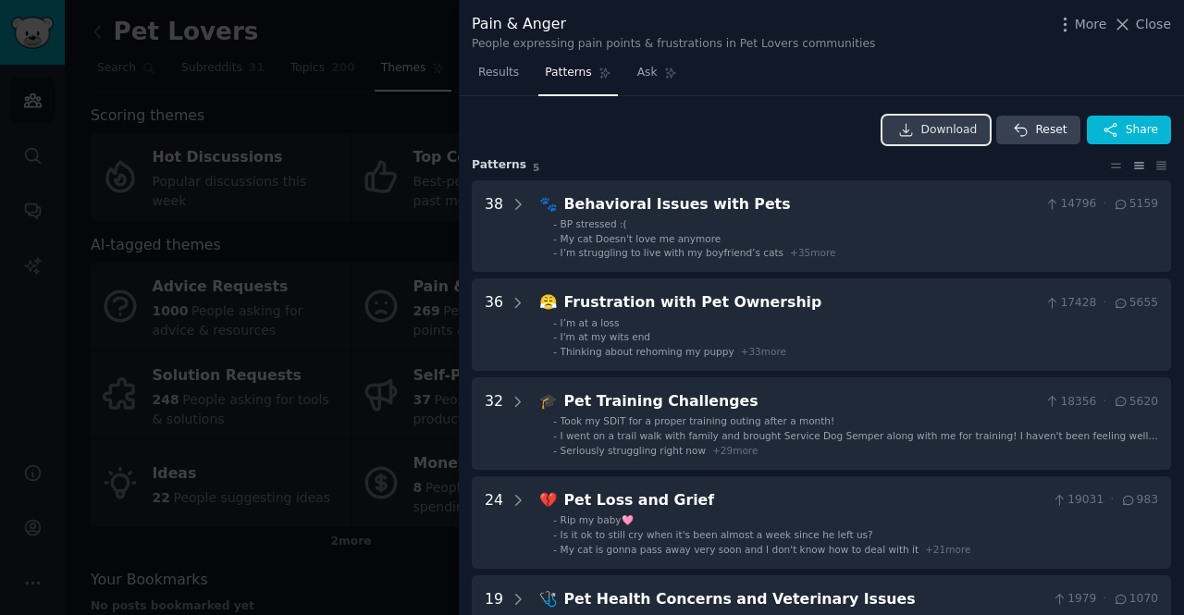
click at [952, 127] on span "Download" at bounding box center [950, 130] width 56 height 17
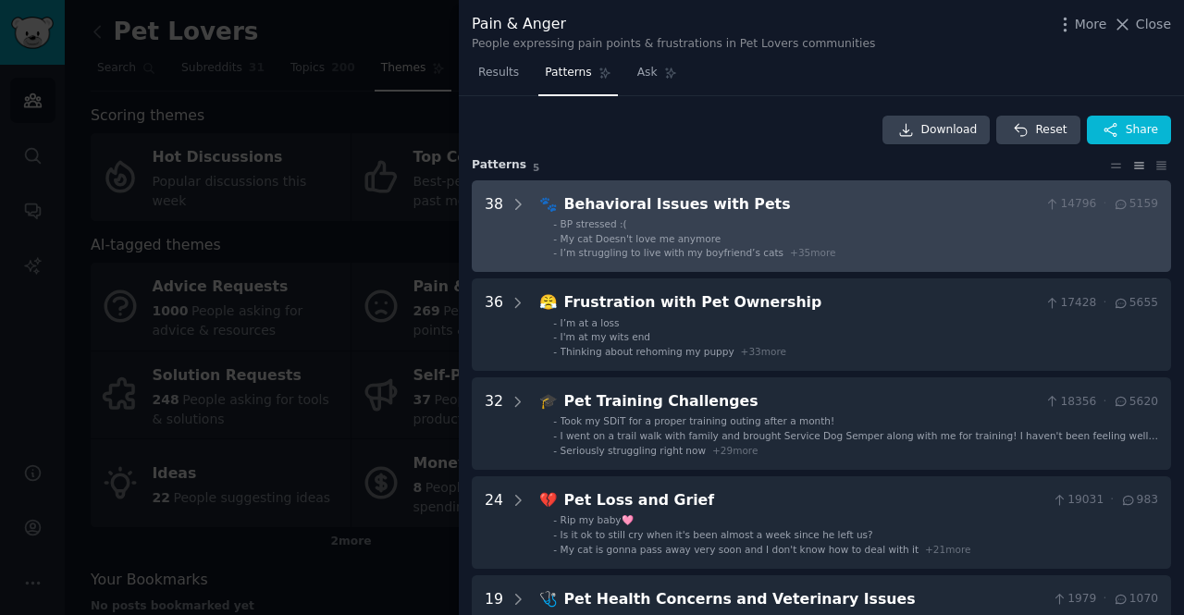
click at [750, 224] on li "- BP stressed :(" at bounding box center [855, 223] width 605 height 13
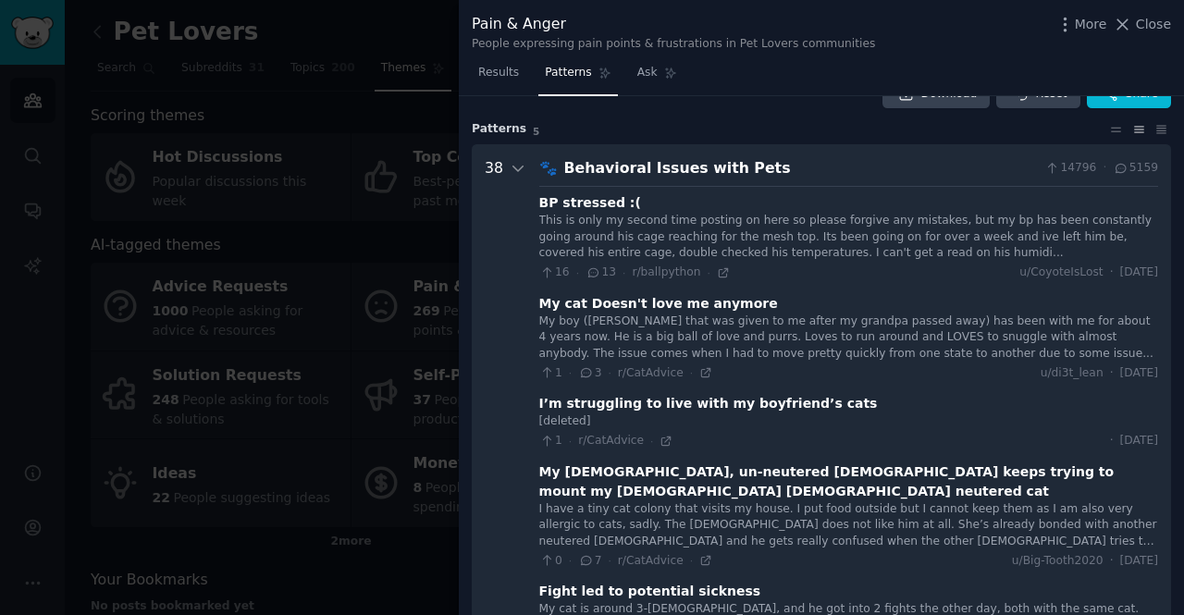
scroll to position [35, 0]
click at [517, 176] on icon at bounding box center [518, 169] width 17 height 17
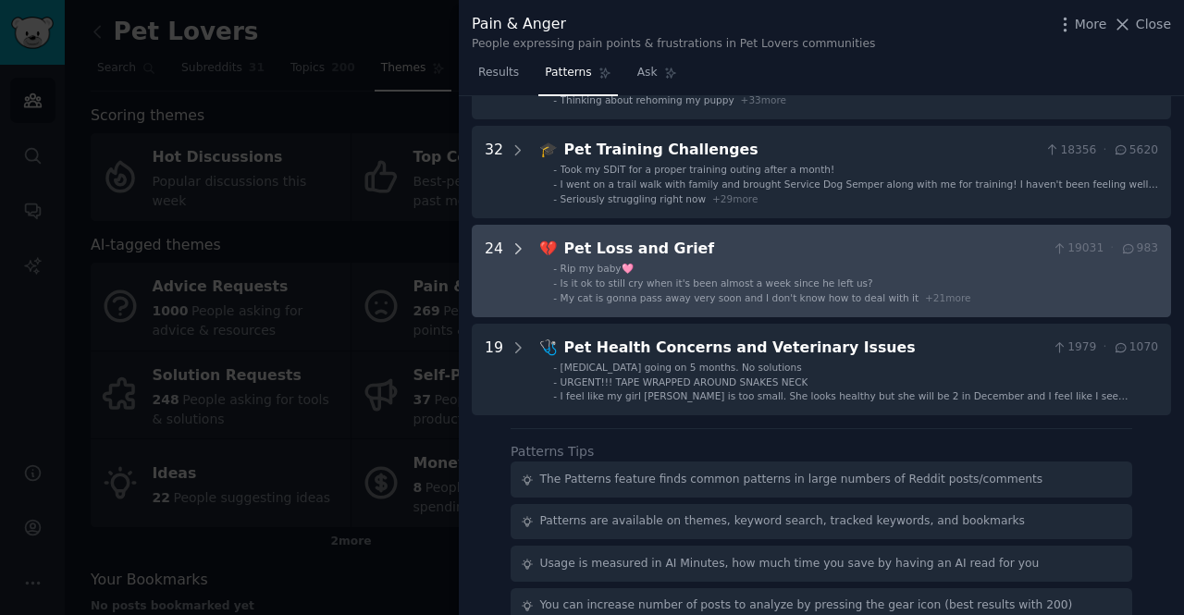
click at [516, 246] on icon at bounding box center [518, 248] width 5 height 9
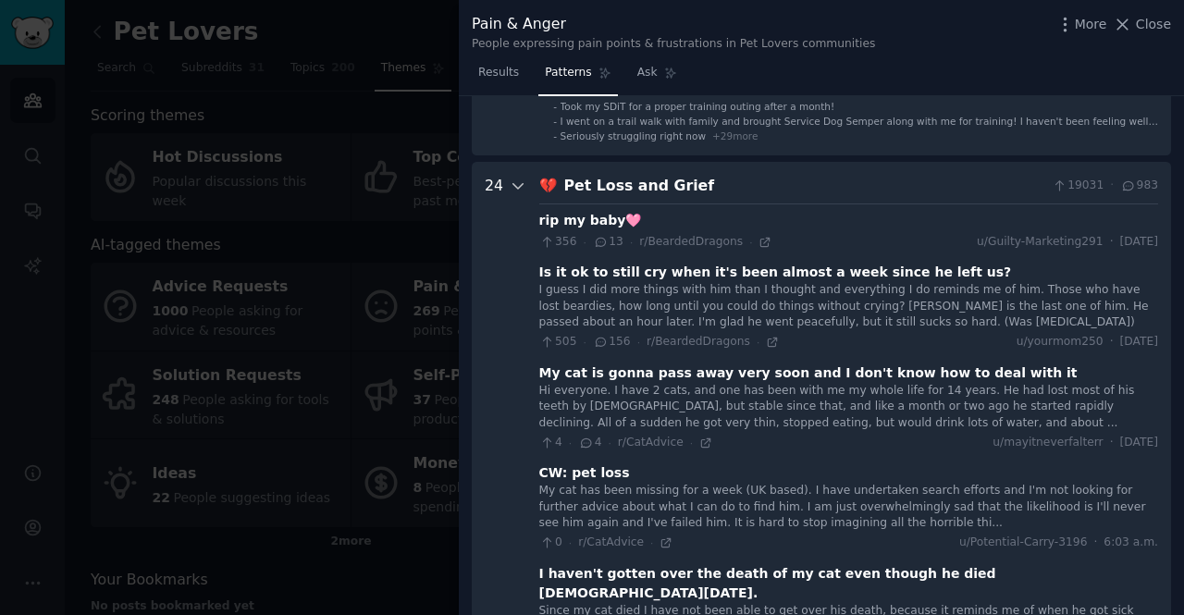
scroll to position [328, 0]
